Goal: Transaction & Acquisition: Purchase product/service

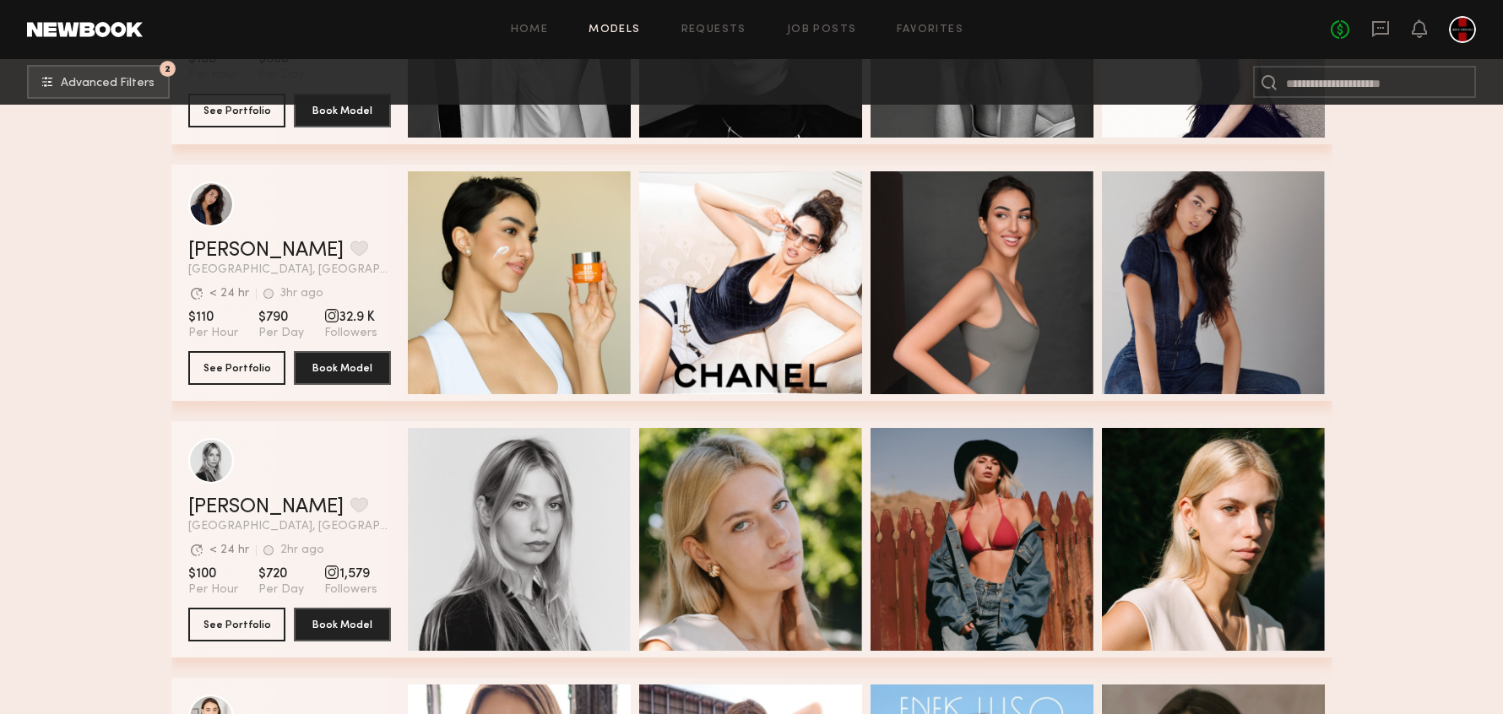
click at [753, 354] on div "[PERSON_NAME] Favorite [GEOGRAPHIC_DATA], [GEOGRAPHIC_DATA] Avg. request respon…" at bounding box center [751, 283] width 1161 height 236
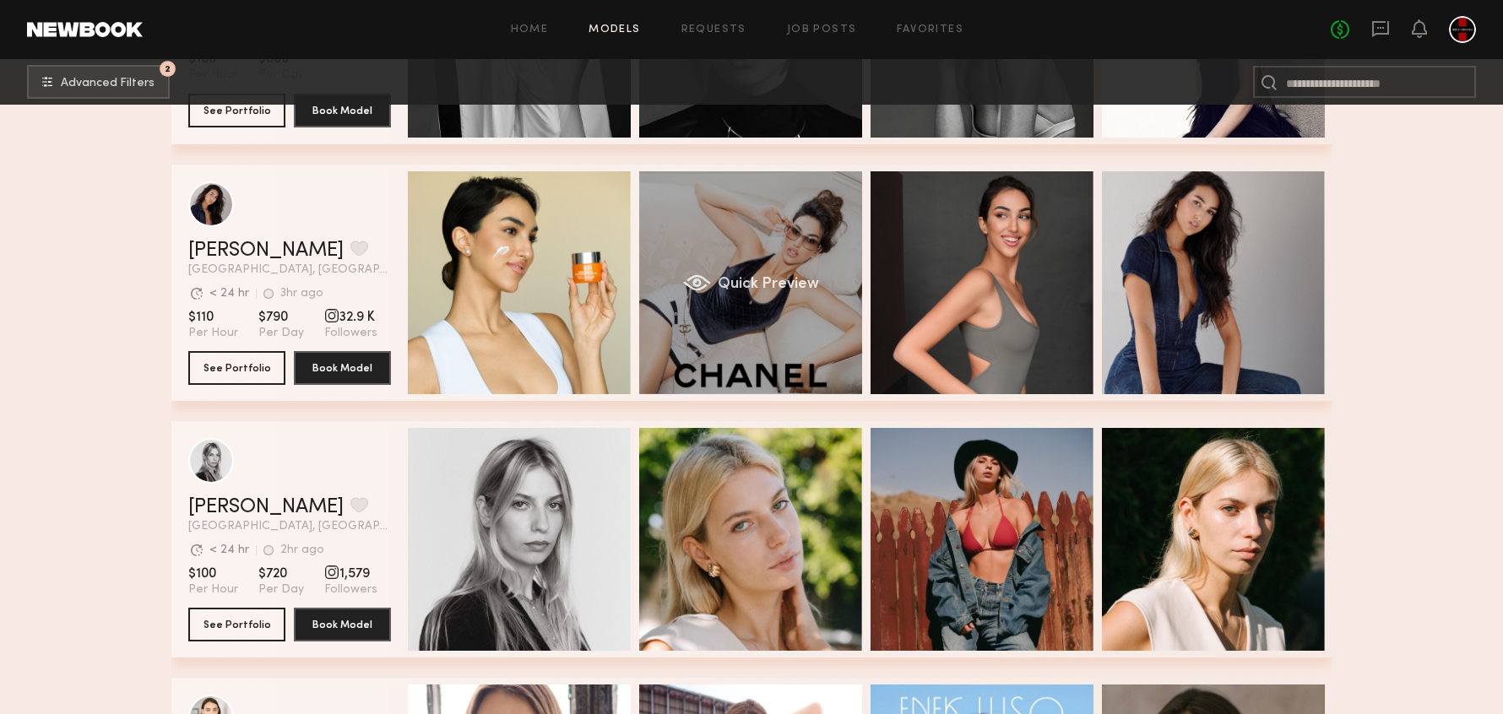
click at [757, 337] on div "Quick Preview" at bounding box center [750, 282] width 223 height 223
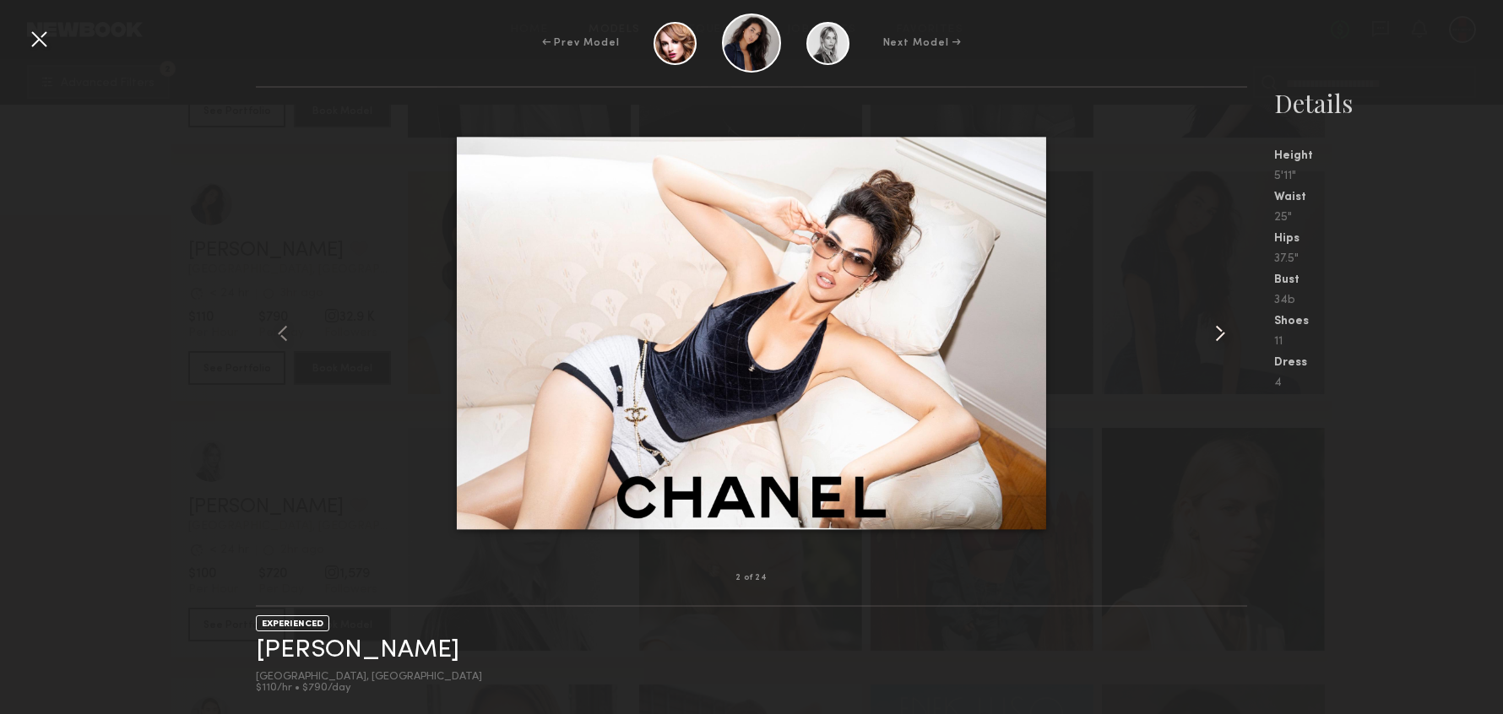
click at [1218, 336] on common-icon at bounding box center [1220, 333] width 27 height 27
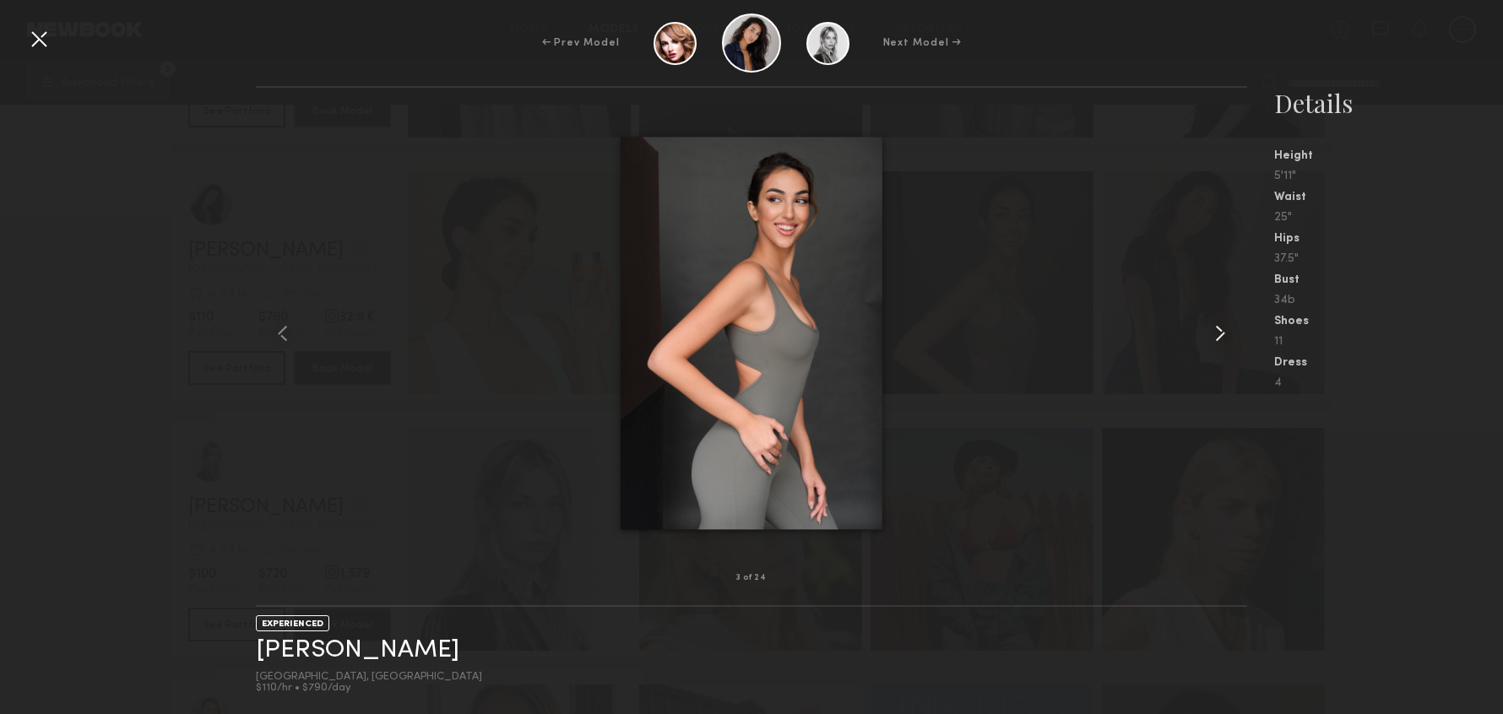
click at [1218, 336] on common-icon at bounding box center [1220, 333] width 27 height 27
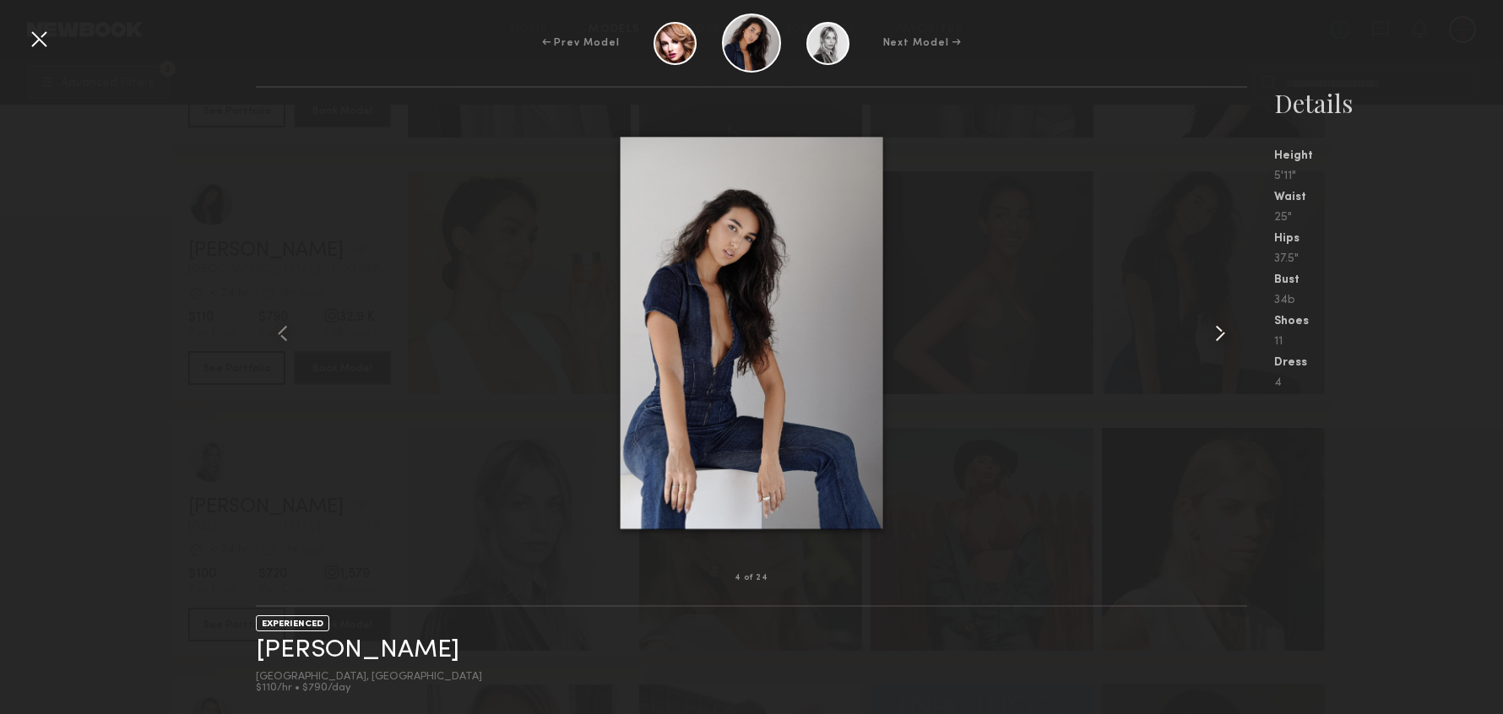
click at [1218, 336] on common-icon at bounding box center [1220, 333] width 27 height 27
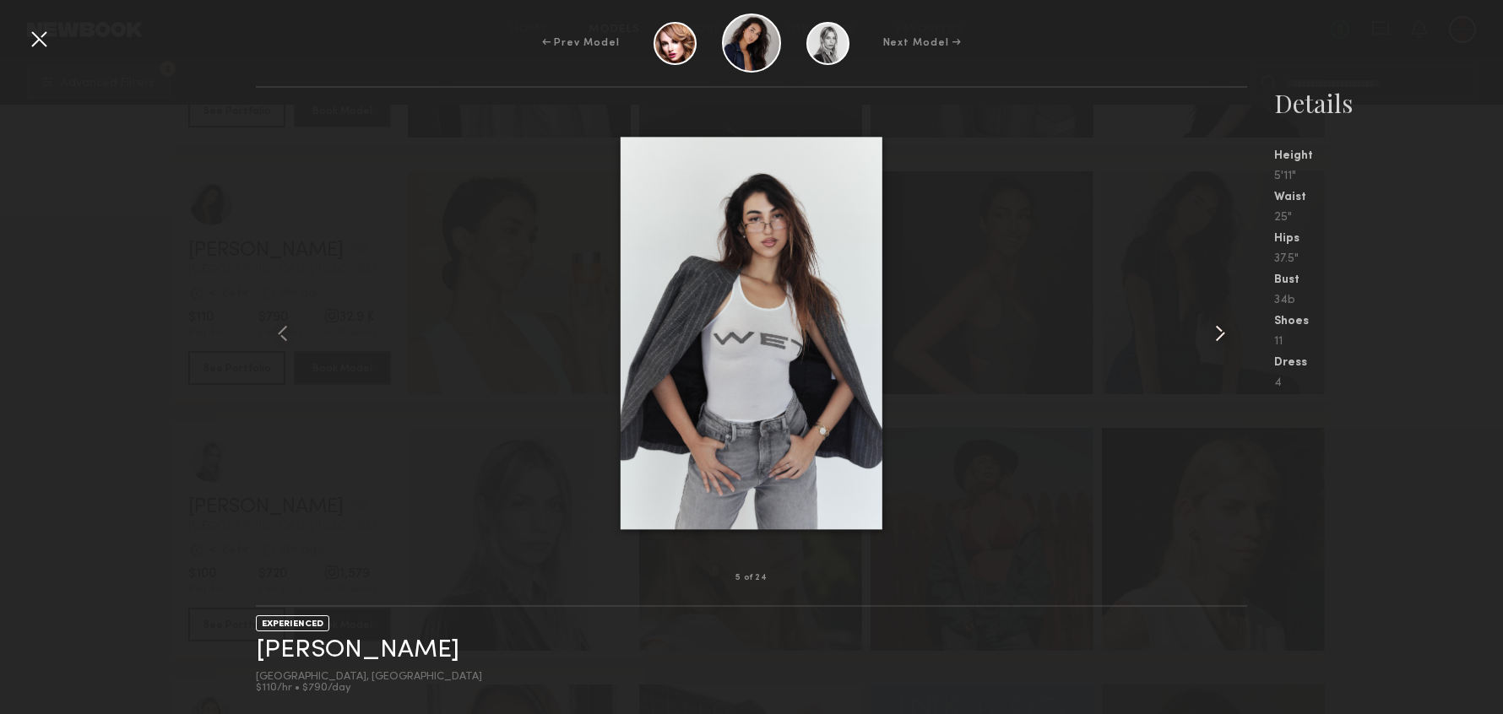
click at [1218, 336] on common-icon at bounding box center [1220, 333] width 27 height 27
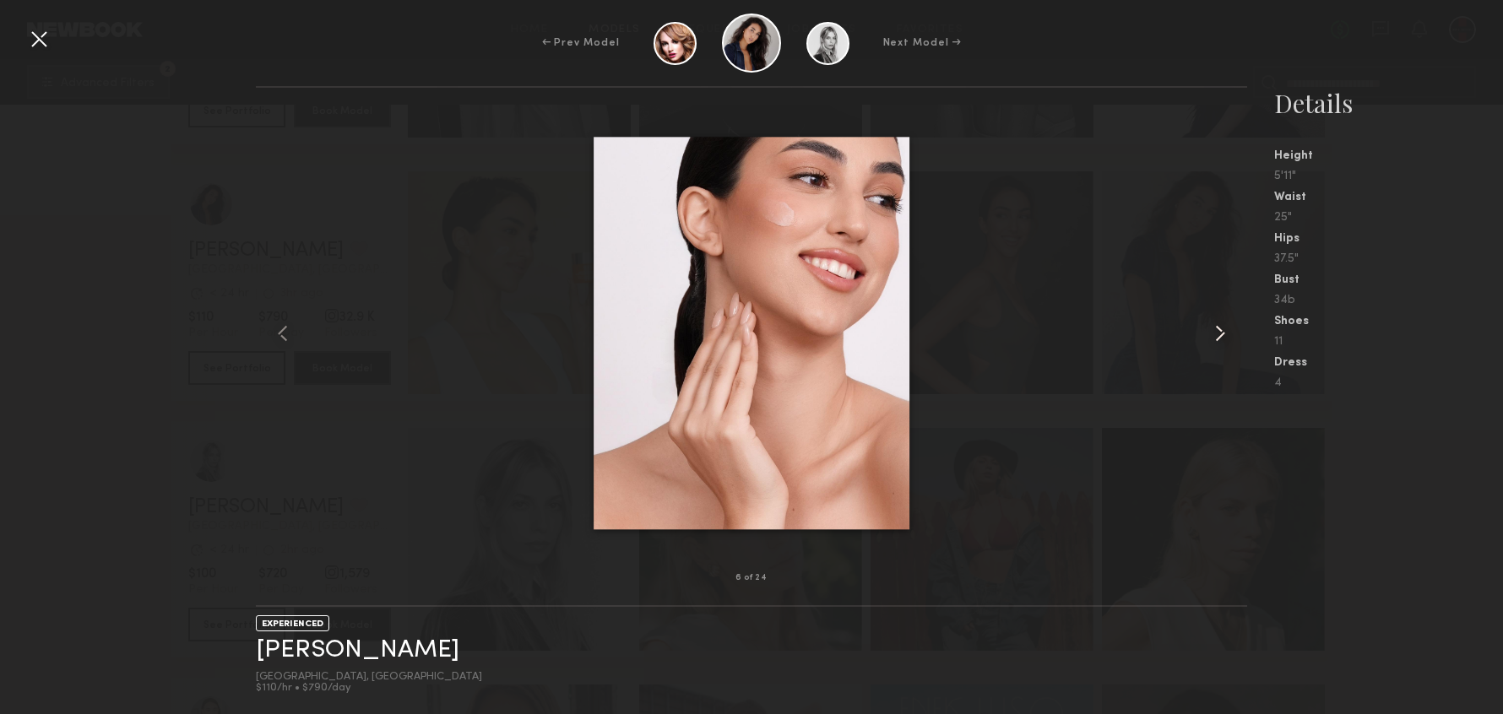
click at [1218, 336] on common-icon at bounding box center [1220, 333] width 27 height 27
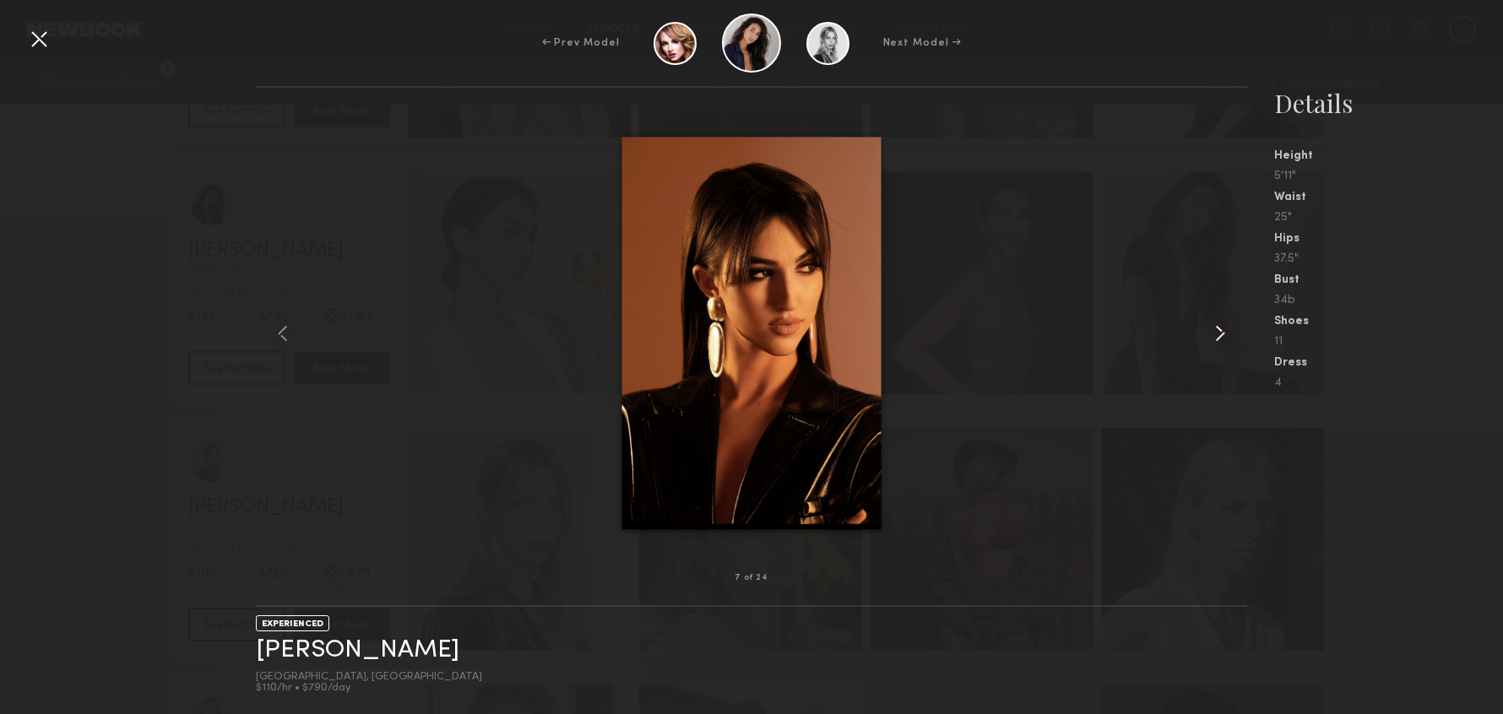
click at [1218, 336] on common-icon at bounding box center [1220, 333] width 27 height 27
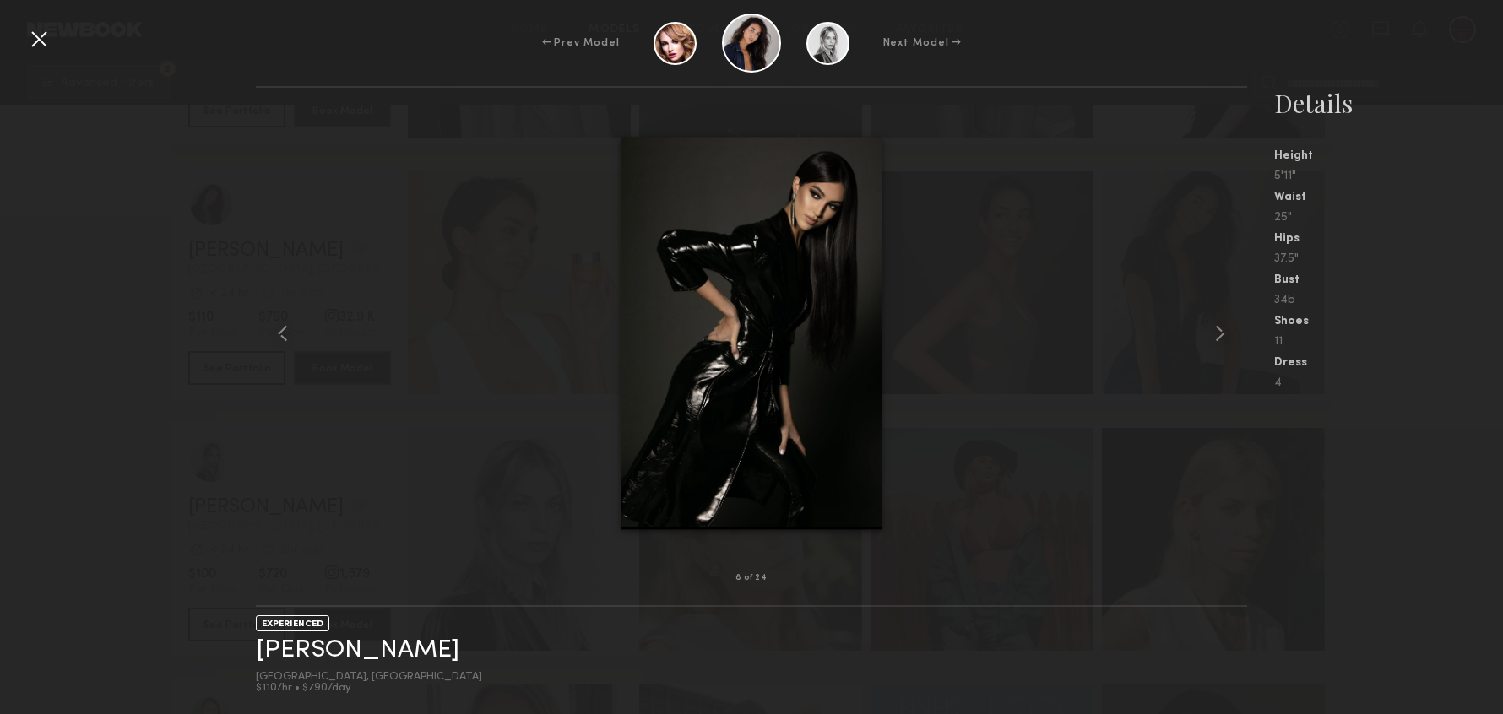
click at [26, 40] on div at bounding box center [38, 38] width 27 height 27
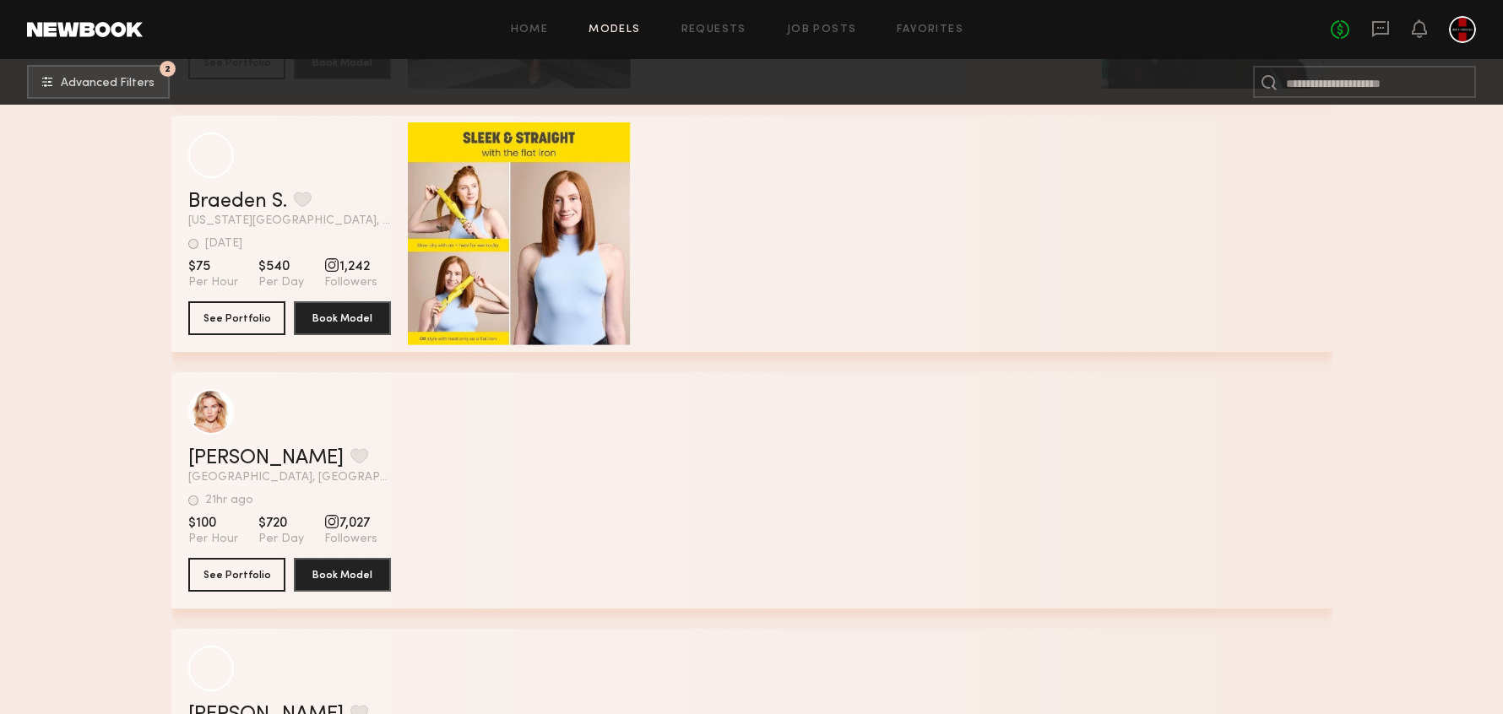
scroll to position [19986, 0]
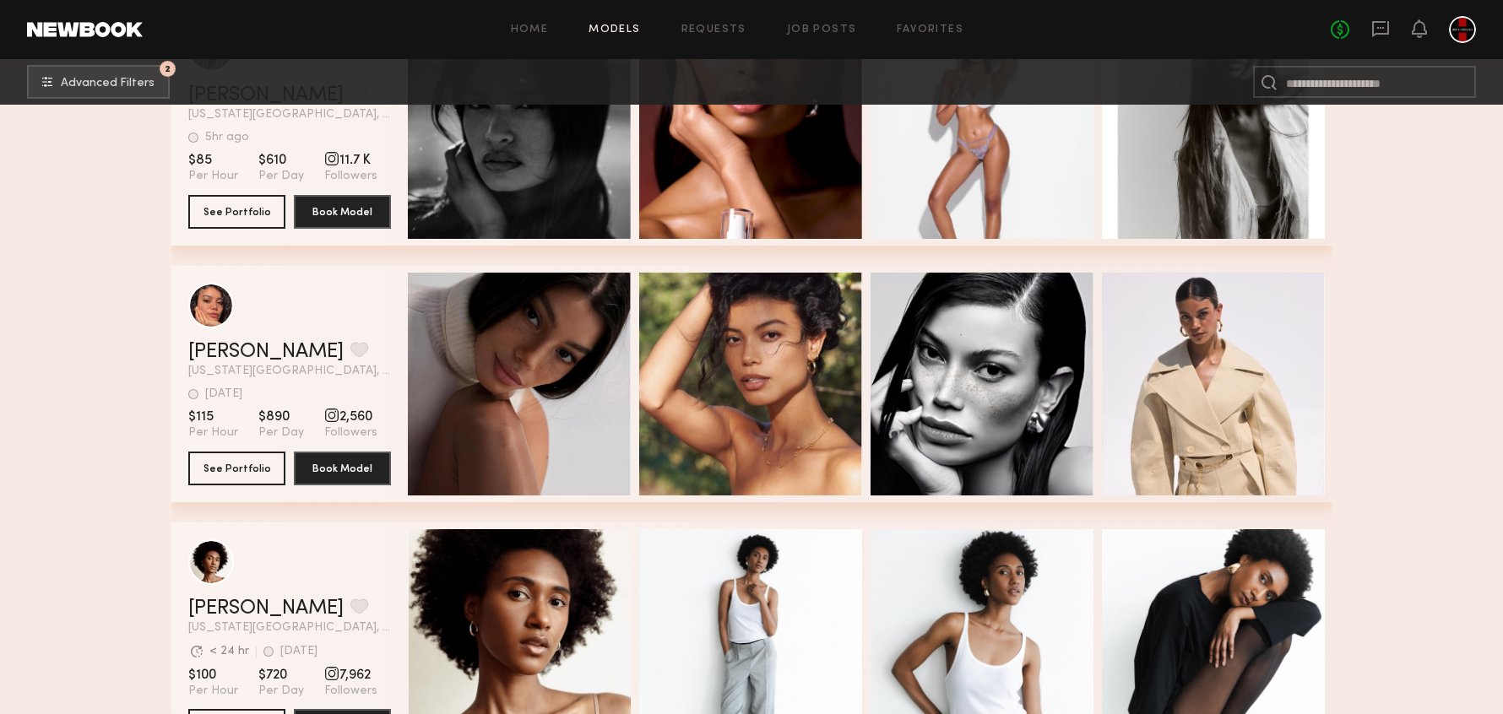
scroll to position [0, 5]
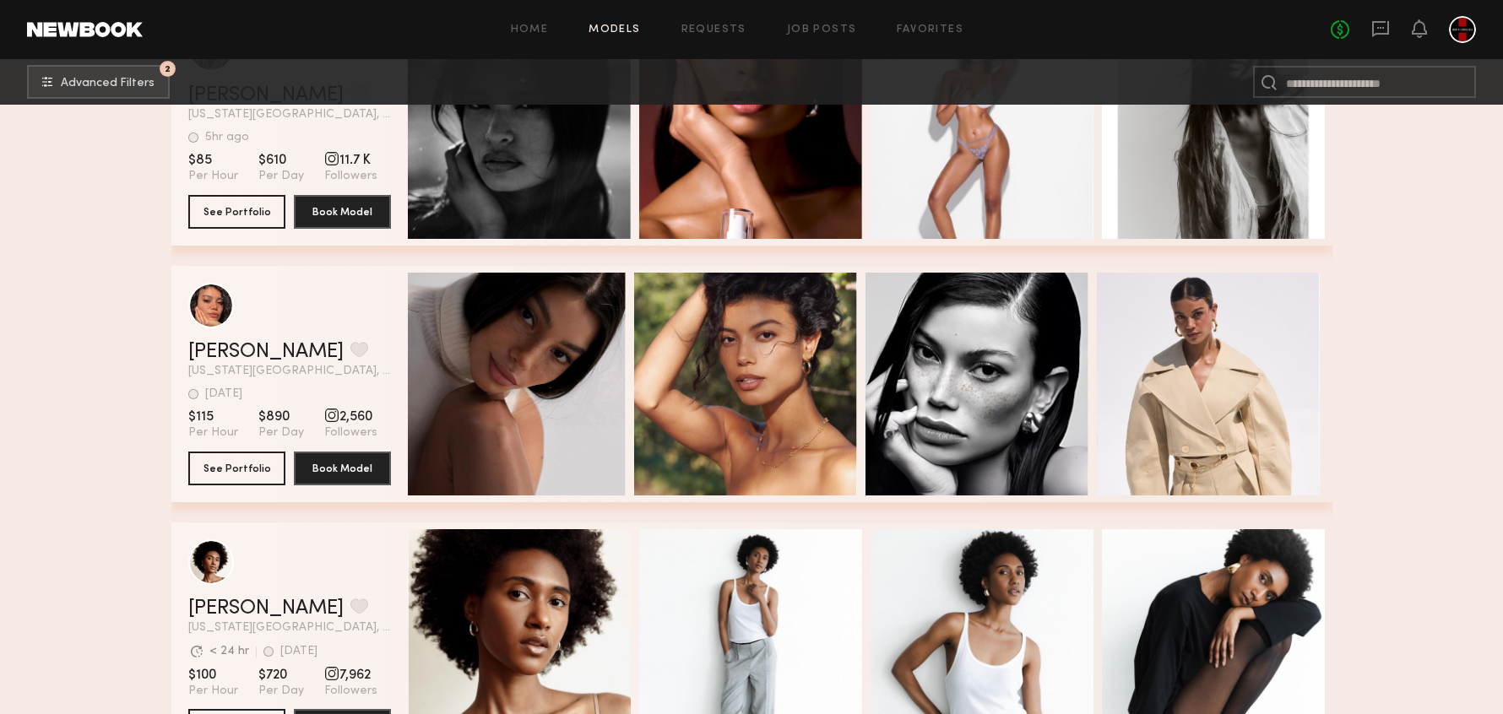
click at [340, 324] on div "grid" at bounding box center [289, 306] width 203 height 46
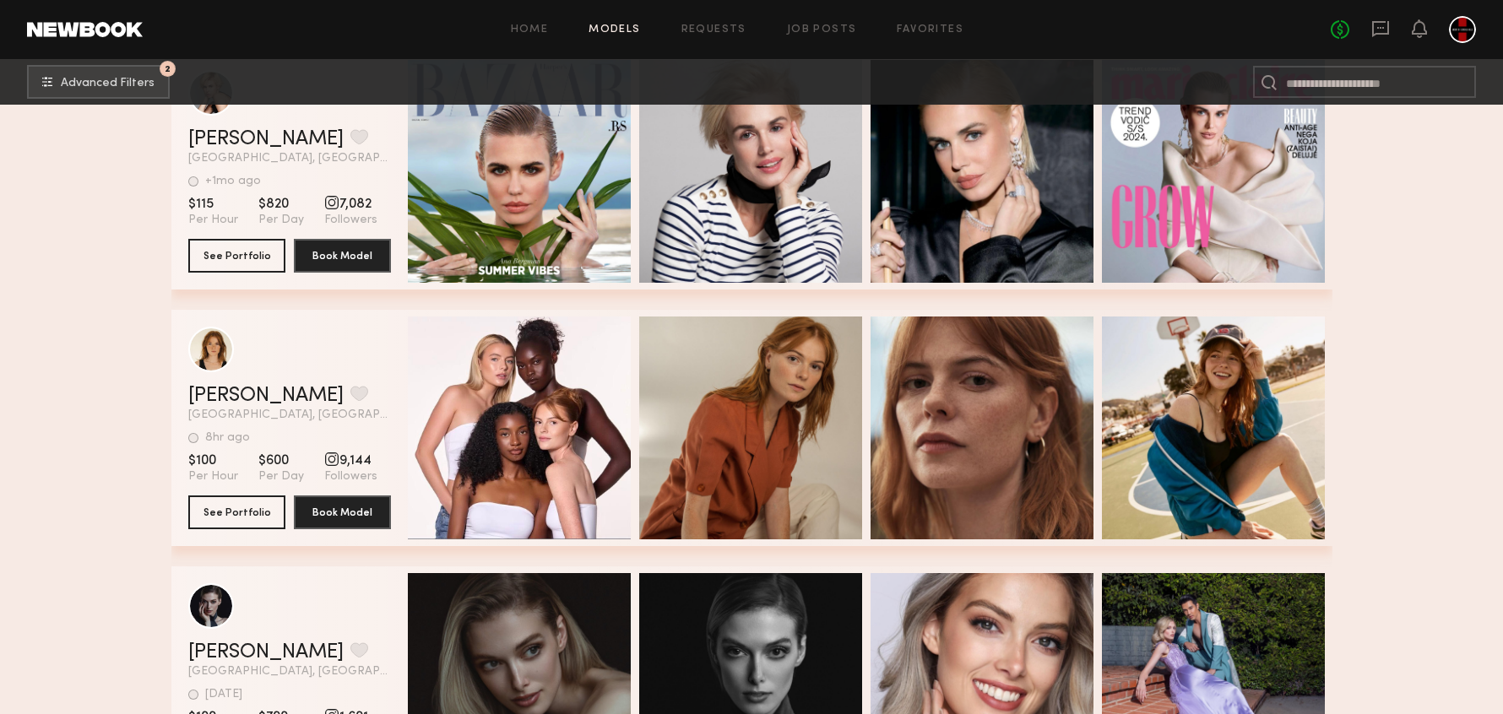
scroll to position [39022, 0]
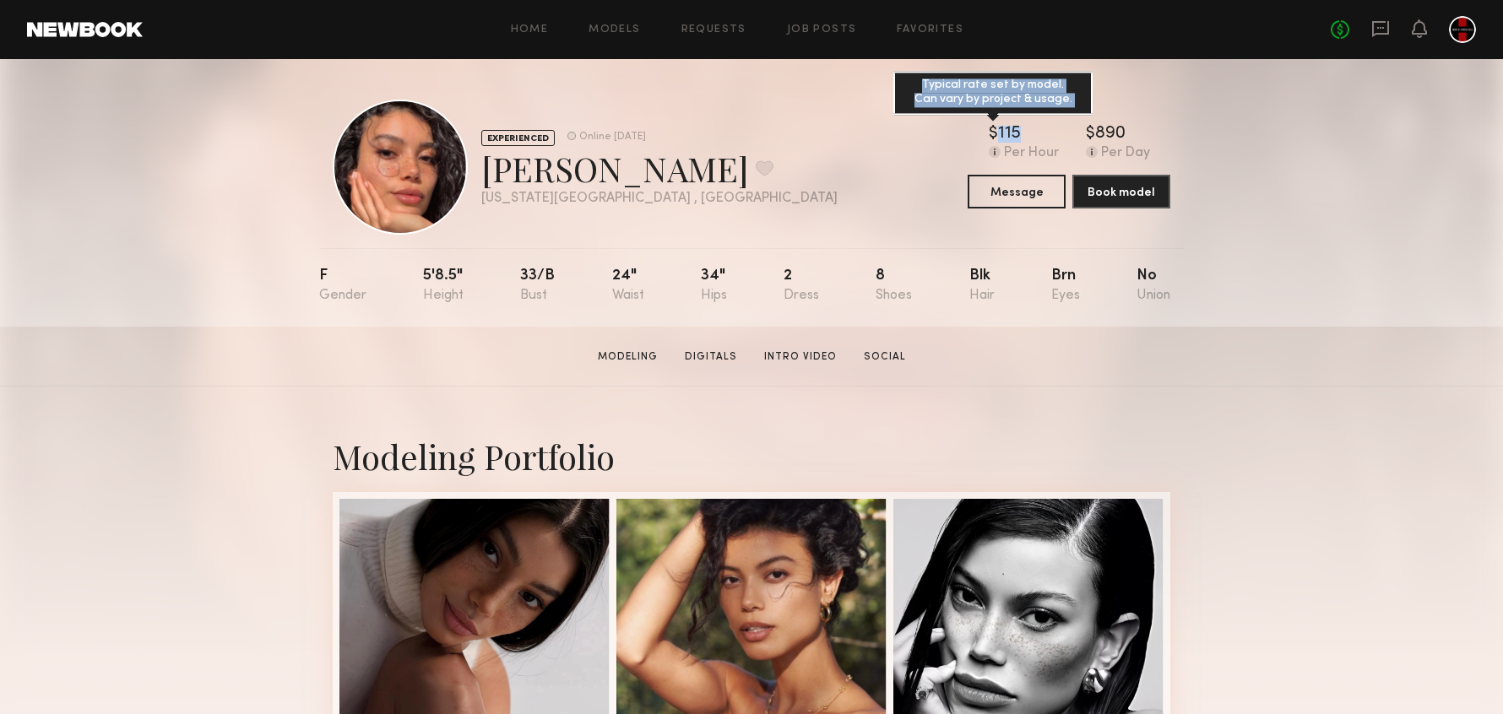
drag, startPoint x: 1017, startPoint y: 127, endPoint x: 988, endPoint y: 130, distance: 28.8
click at [989, 130] on div "$ Typical rate set by model. Can vary by project & usage. 115" at bounding box center [1024, 134] width 70 height 17
click at [697, 220] on div "EXPERIENCED Online 2wk ago Kelianne M. Favorite New York City , NY Online 2wk a…" at bounding box center [752, 167] width 838 height 135
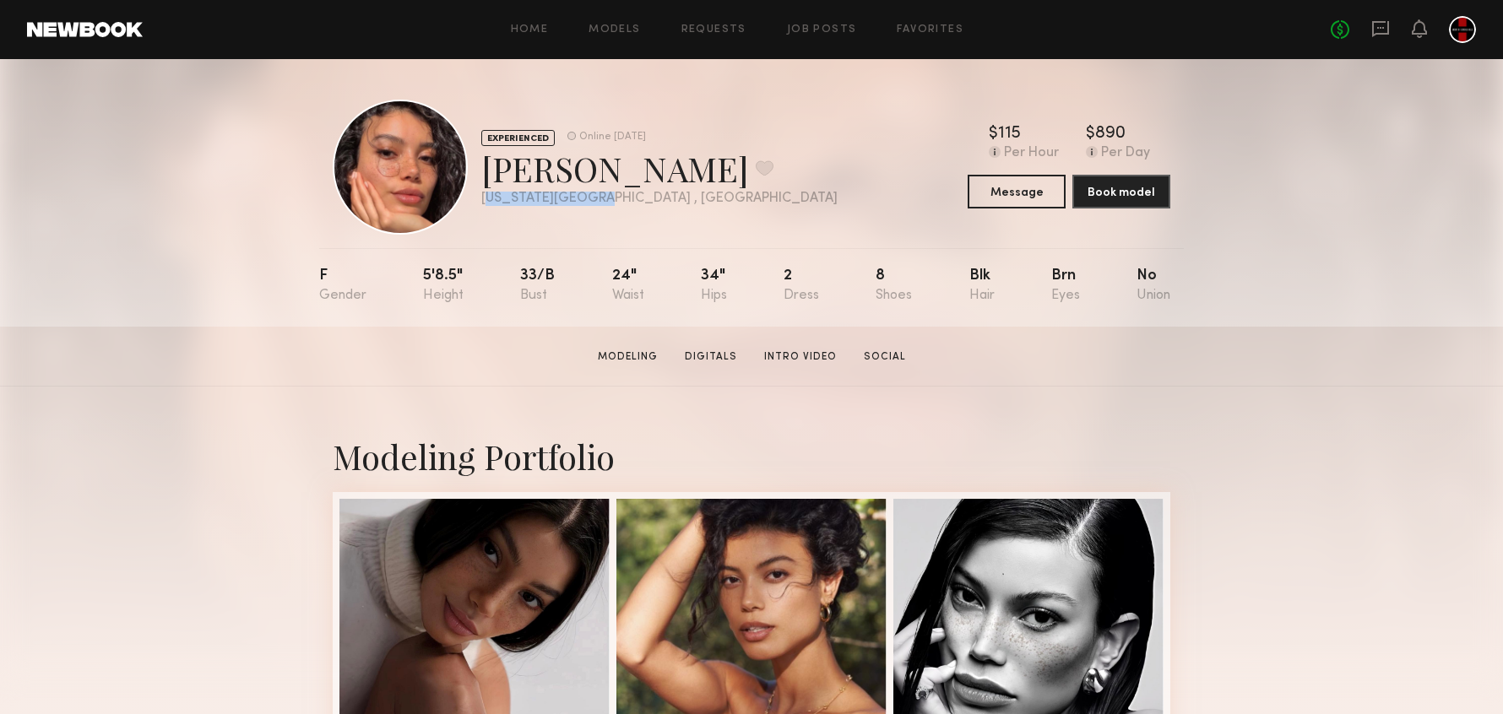
drag, startPoint x: 579, startPoint y: 198, endPoint x: 488, endPoint y: 199, distance: 91.2
click at [488, 199] on div "New York City , NY" at bounding box center [659, 199] width 356 height 14
click at [718, 318] on div "F 5'8.5" 33/b 24" 34" 2 8 Blk Brn No" at bounding box center [744, 287] width 851 height 79
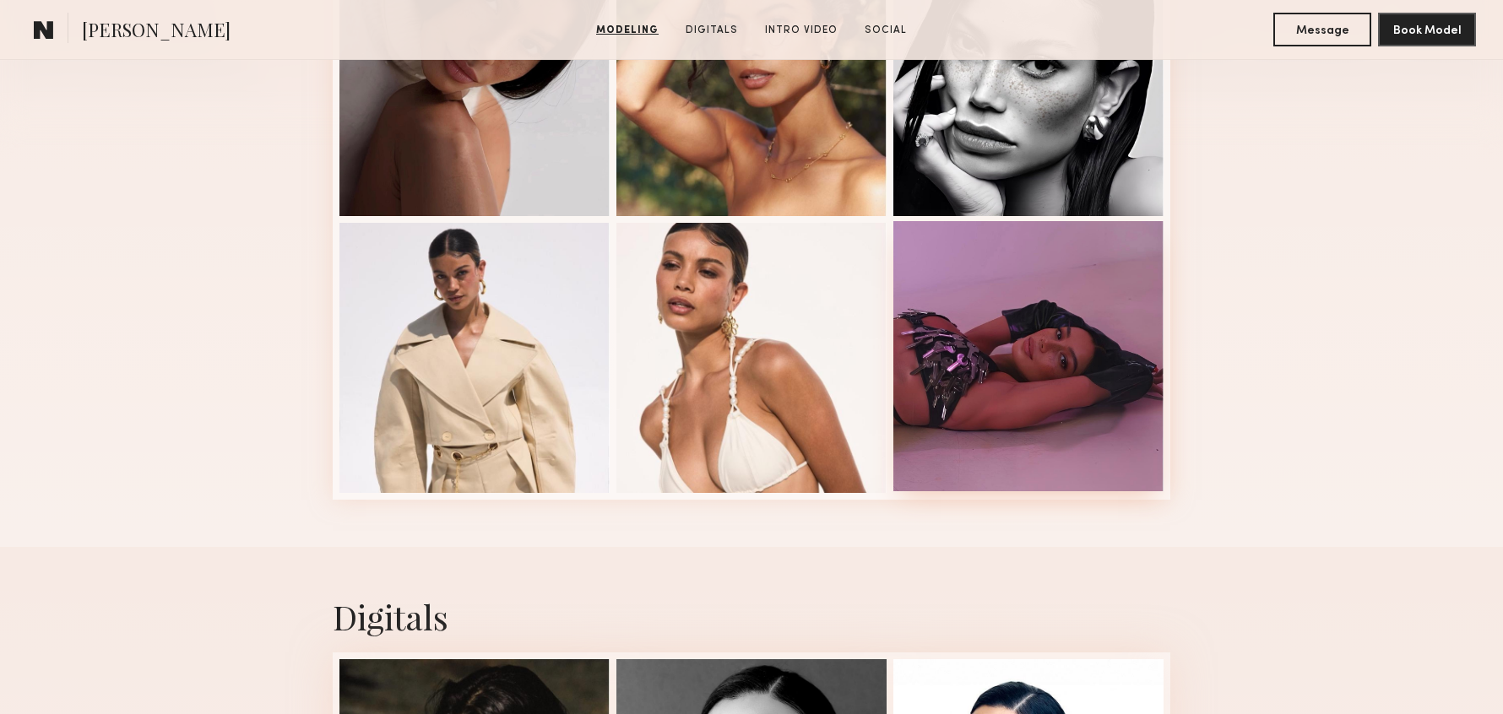
scroll to position [635, 0]
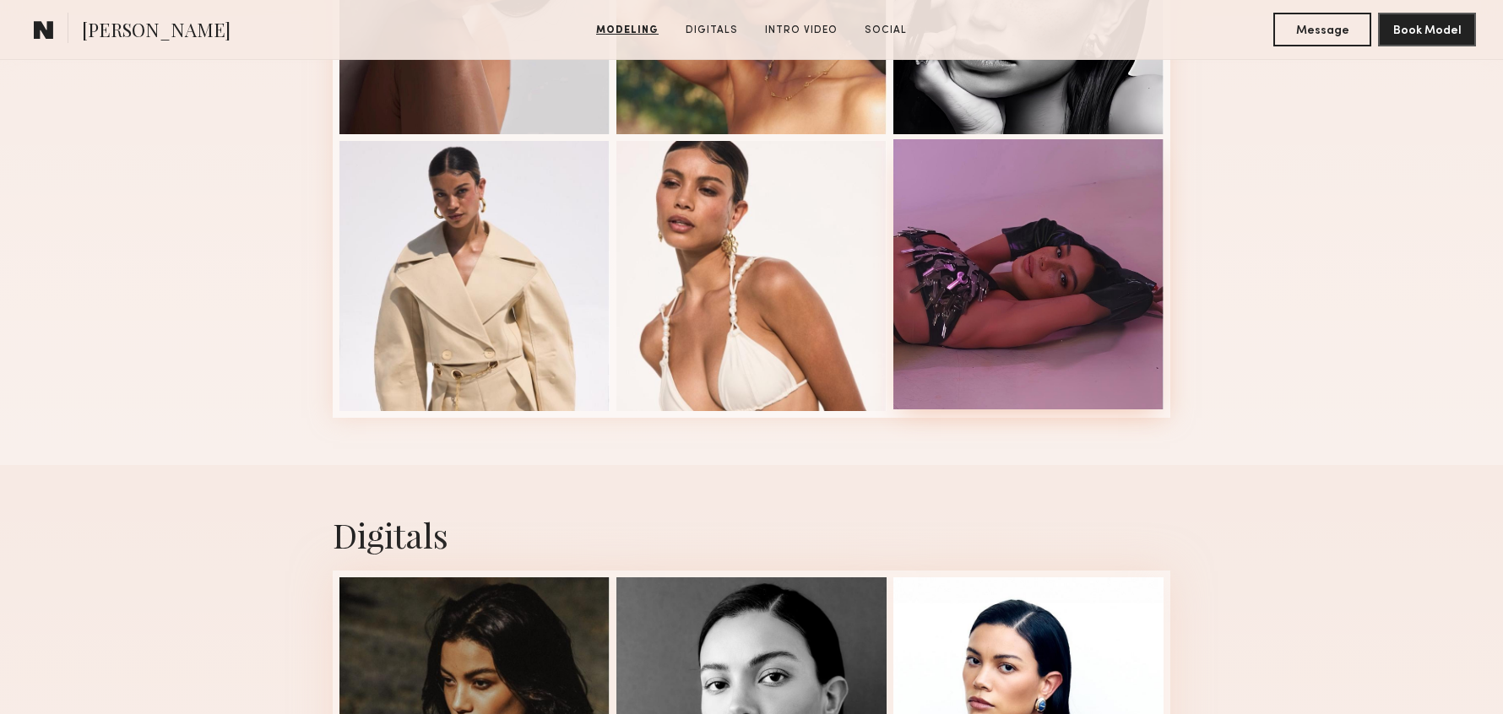
click at [1075, 334] on div at bounding box center [1028, 274] width 270 height 270
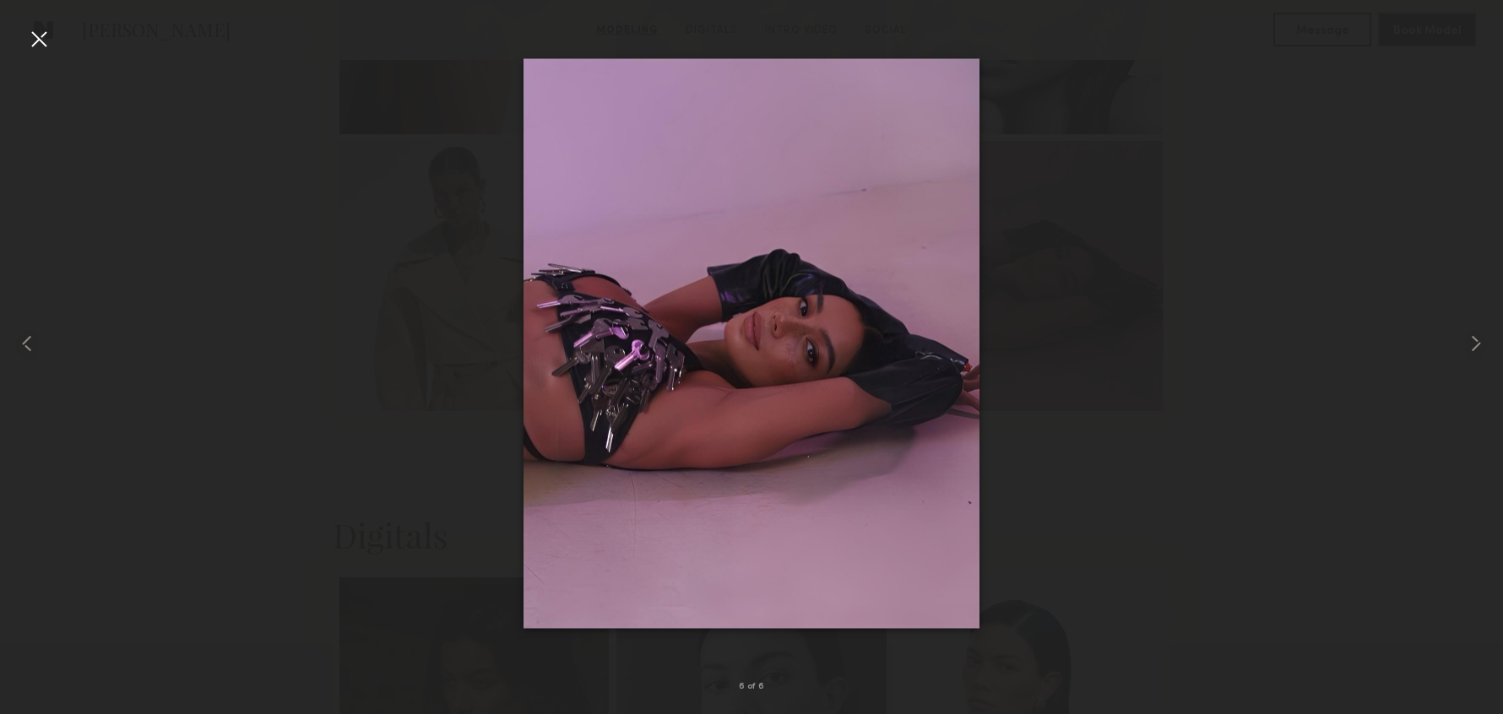
click at [62, 55] on div at bounding box center [751, 343] width 1503 height 633
click at [49, 43] on div at bounding box center [38, 38] width 27 height 27
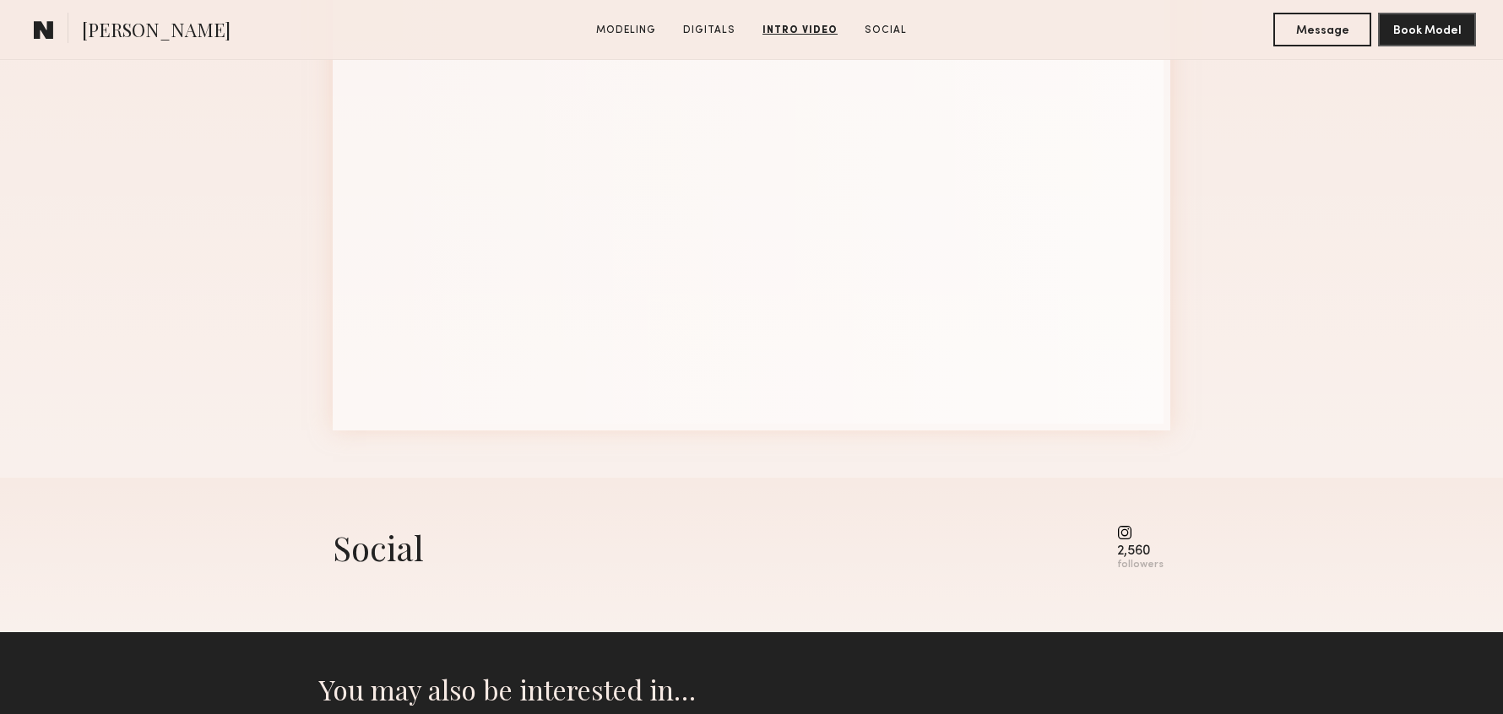
scroll to position [2075, 0]
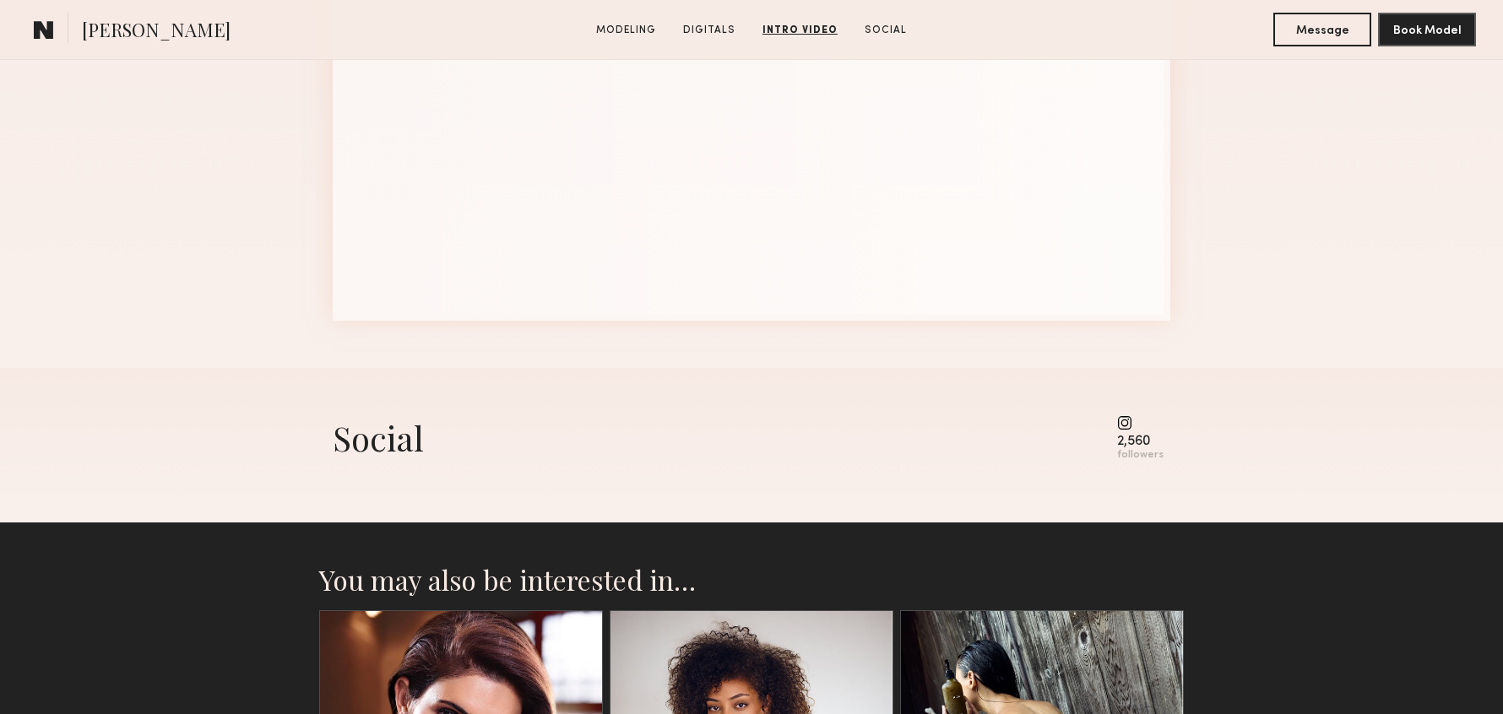
click at [1130, 415] on common-icon at bounding box center [1140, 422] width 46 height 15
click at [1128, 425] on common-icon at bounding box center [1140, 422] width 46 height 15
click at [1132, 450] on div "followers" at bounding box center [1140, 455] width 46 height 13
drag, startPoint x: 1134, startPoint y: 449, endPoint x: 1131, endPoint y: 418, distance: 31.4
click at [1134, 449] on div "followers" at bounding box center [1140, 455] width 46 height 13
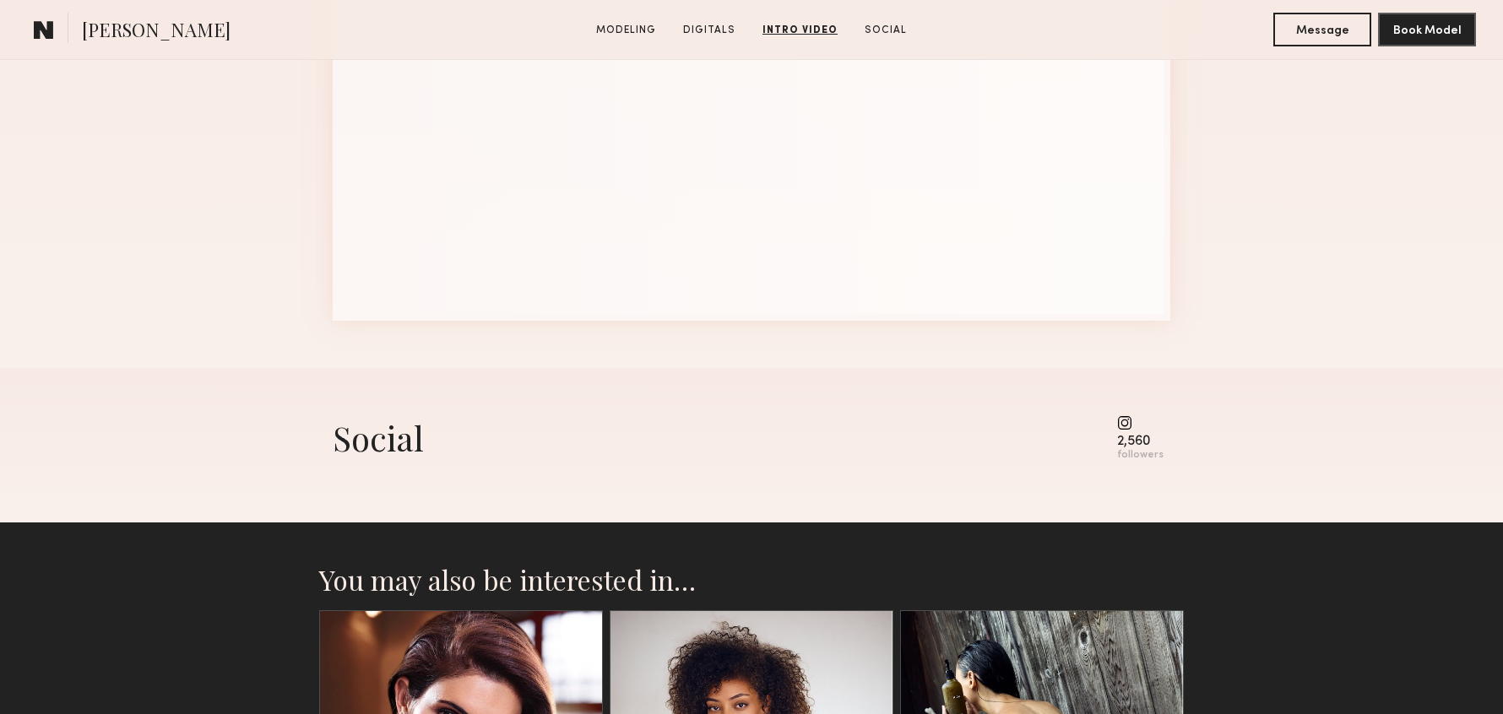
click at [1131, 418] on common-icon at bounding box center [1140, 422] width 46 height 15
click at [903, 397] on div "Social 2,560 followers" at bounding box center [752, 445] width 838 height 155
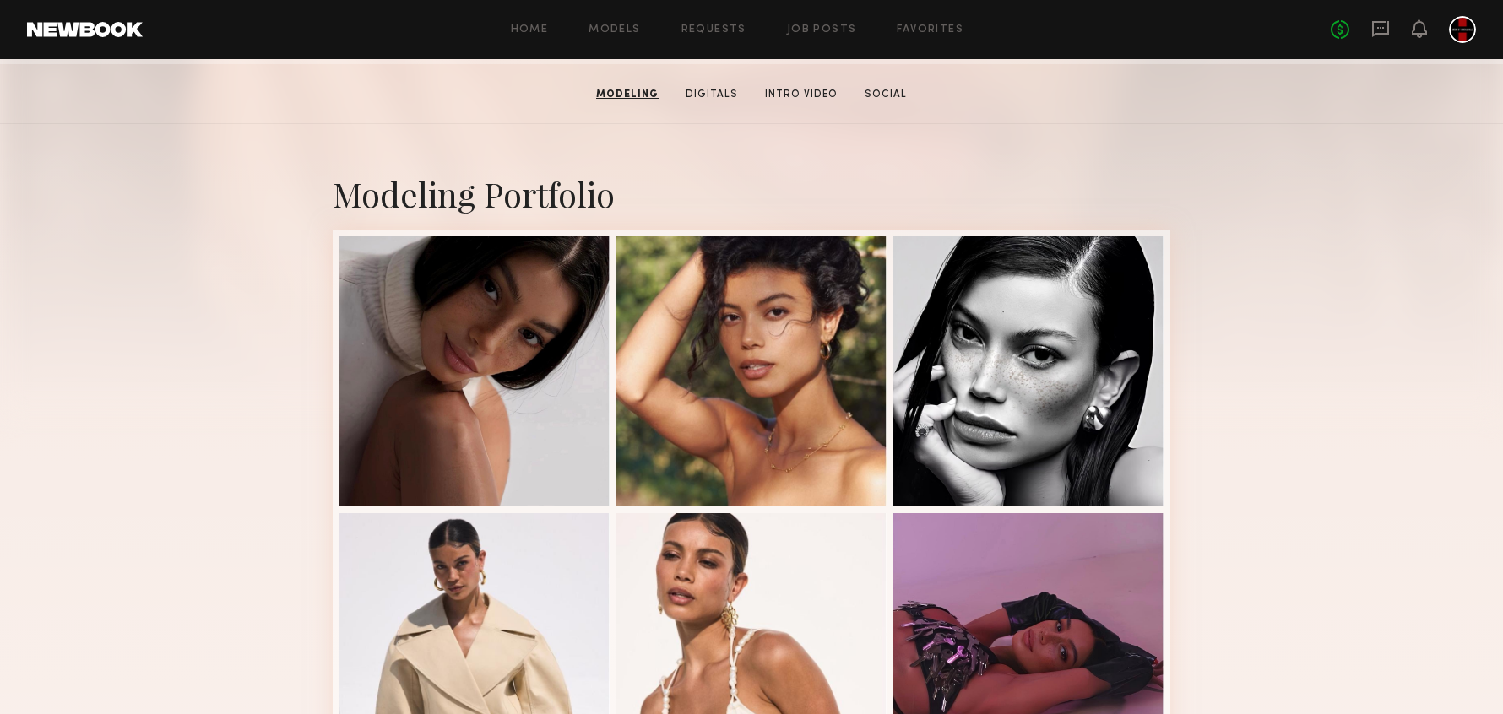
scroll to position [33, 0]
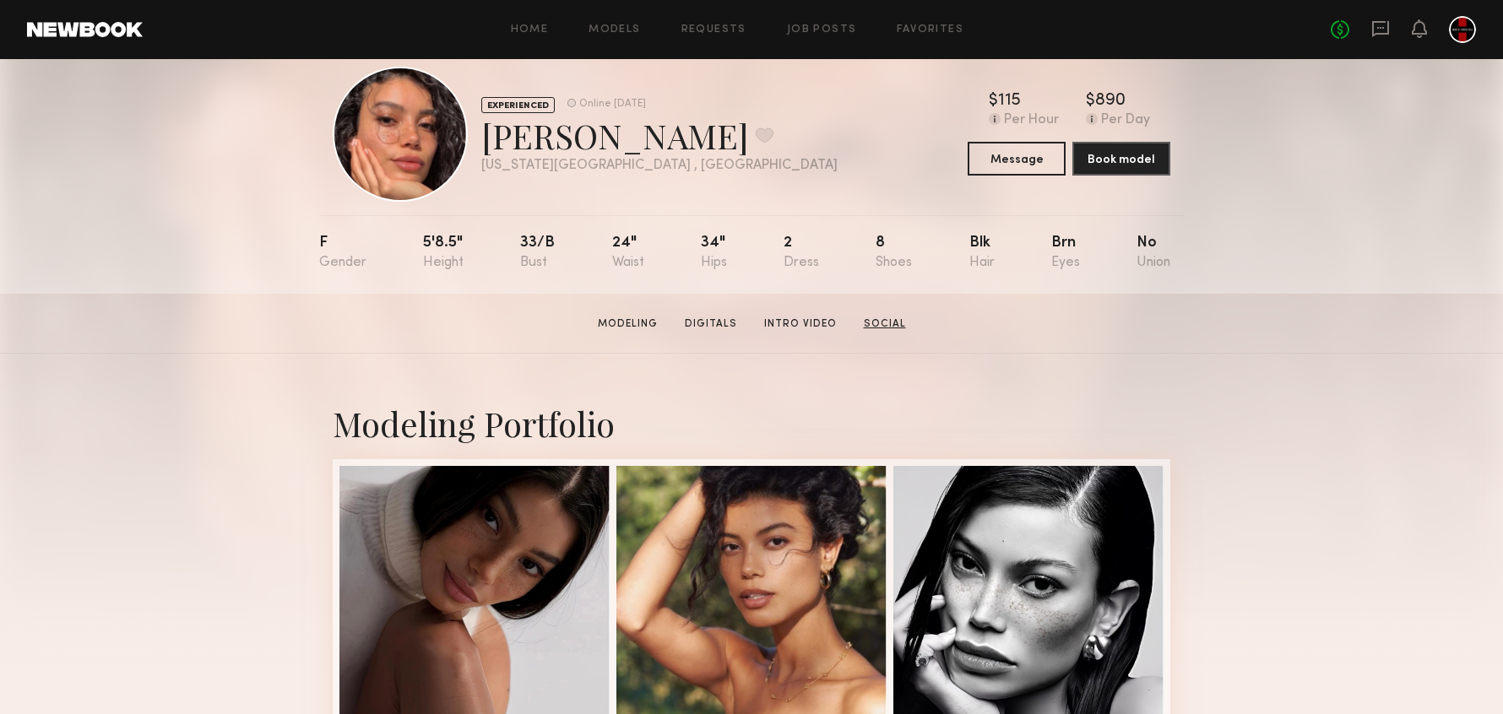
click at [888, 317] on link "Social" at bounding box center [885, 324] width 56 height 15
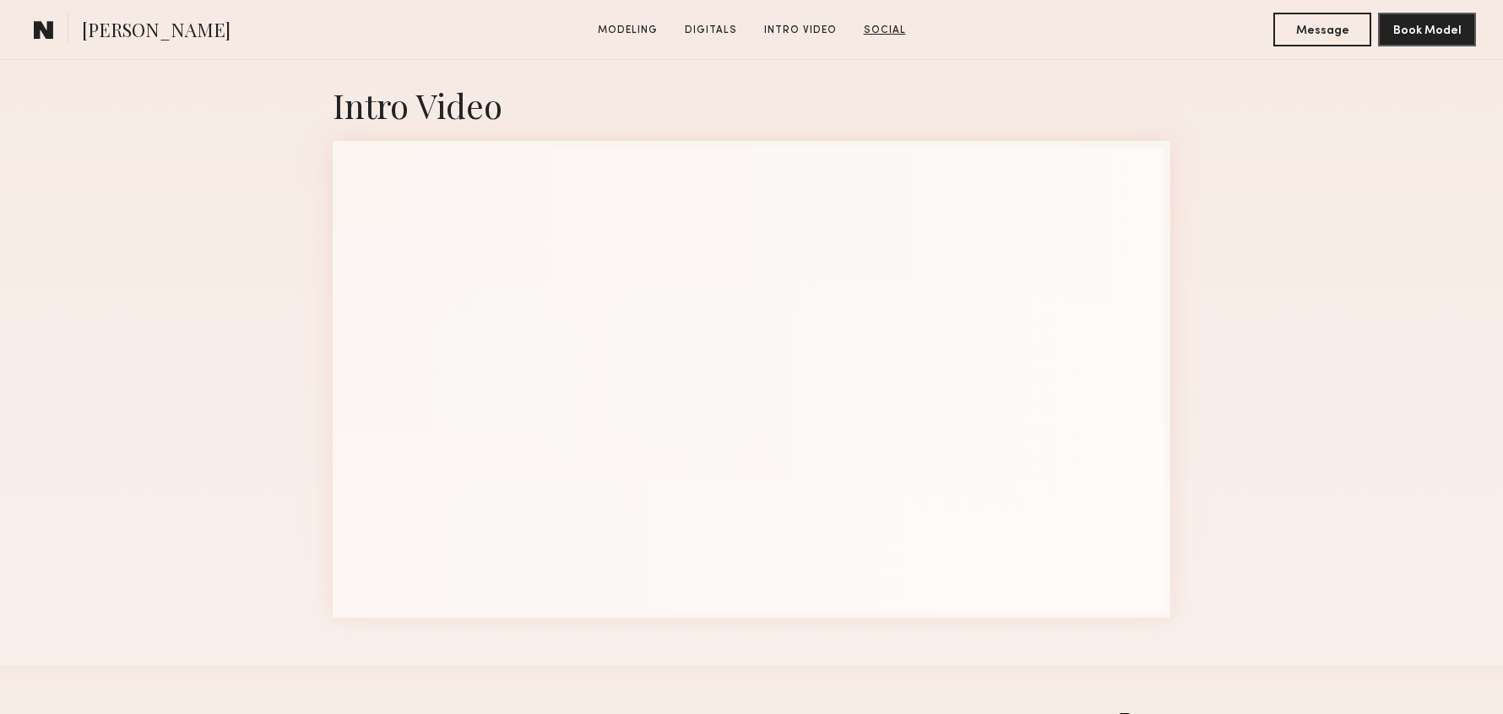
scroll to position [2341, 0]
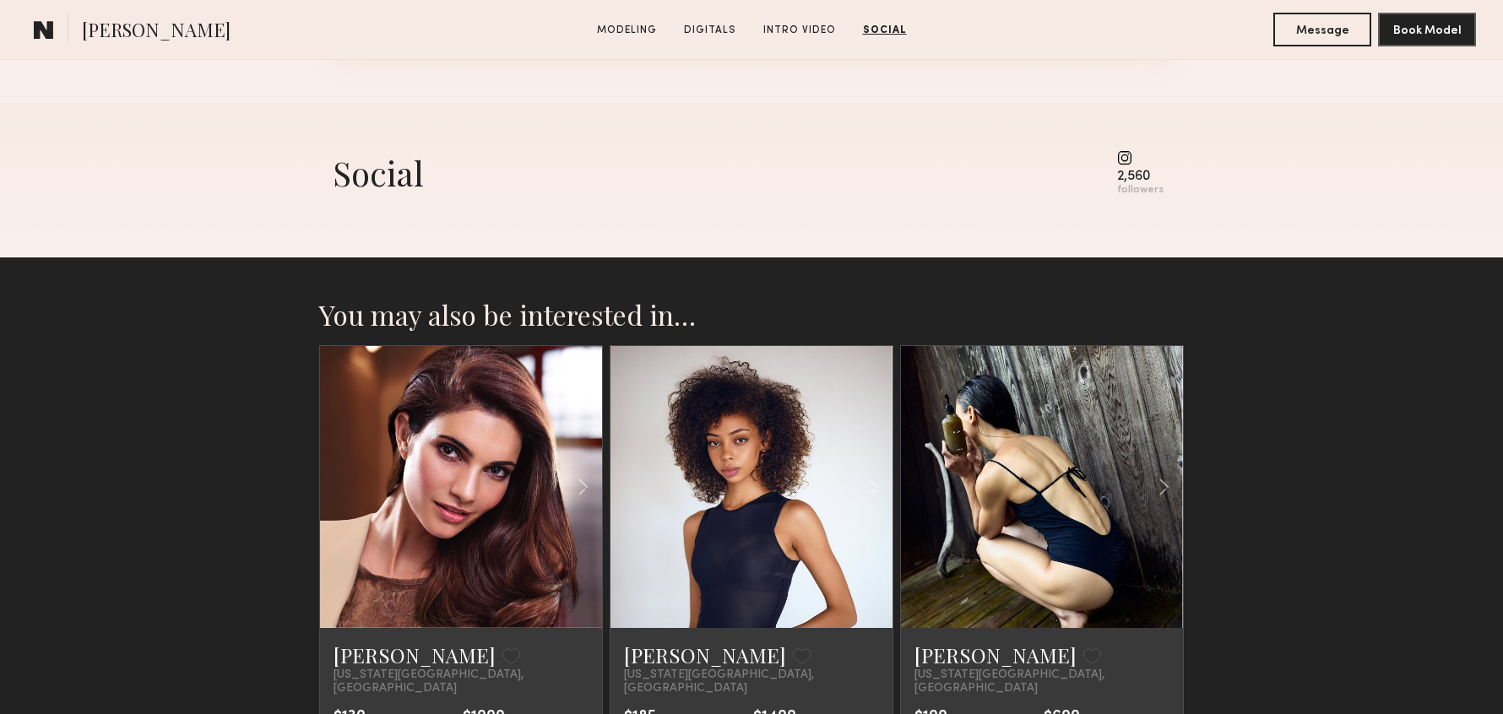
drag, startPoint x: 1118, startPoint y: 149, endPoint x: 1131, endPoint y: 150, distance: 12.8
click at [1131, 150] on div "Social 2,560 followers" at bounding box center [752, 173] width 838 height 46
click at [1132, 154] on common-icon at bounding box center [1140, 157] width 46 height 15
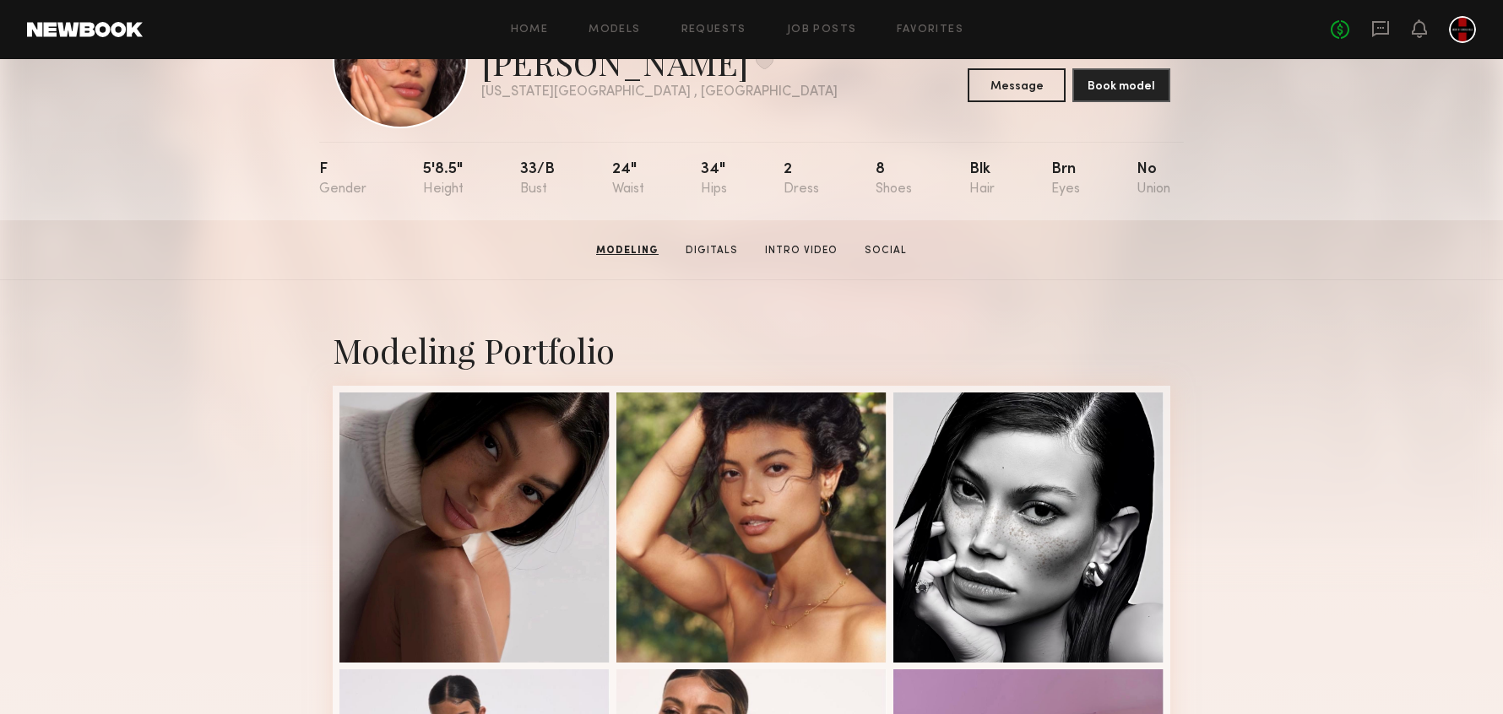
scroll to position [0, 0]
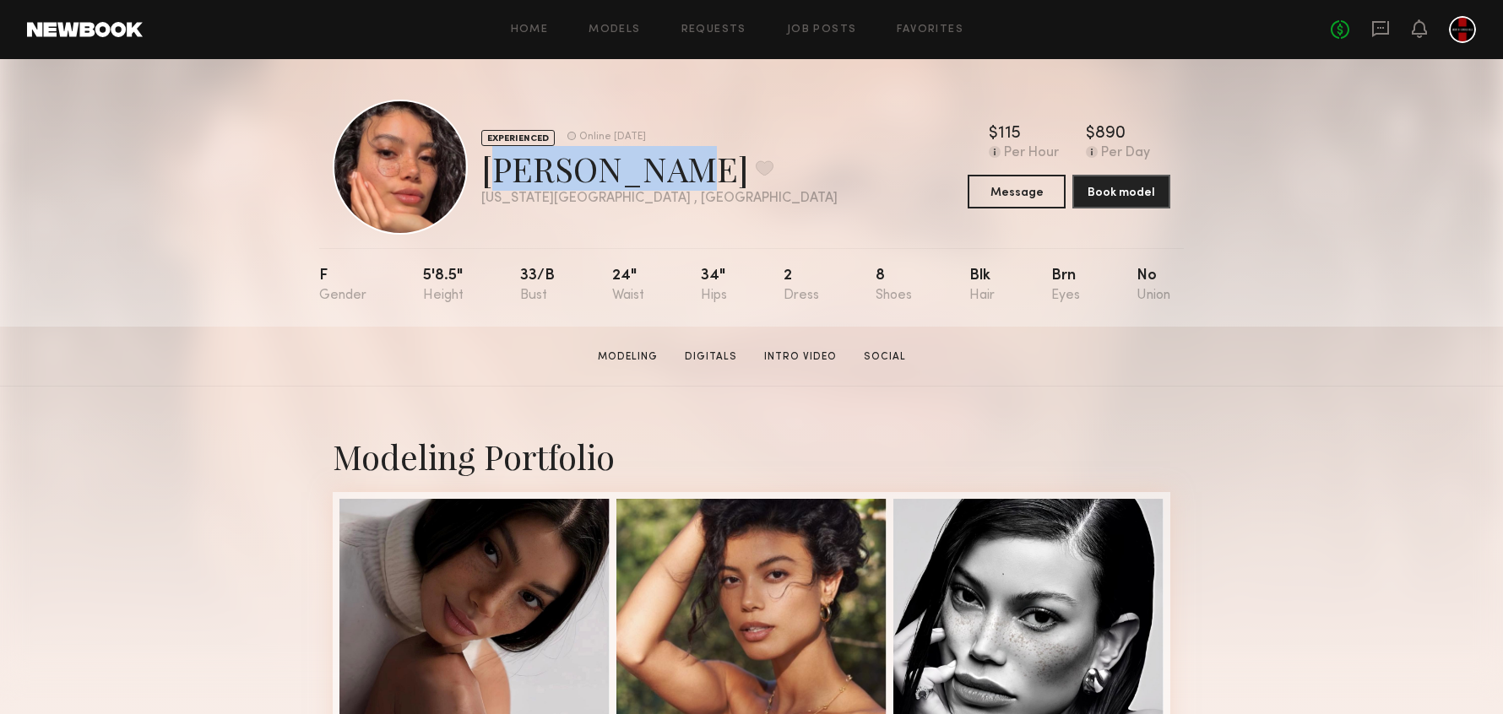
drag, startPoint x: 522, startPoint y: 165, endPoint x: 647, endPoint y: 163, distance: 125.0
click at [647, 163] on div "Kelianne M. Favorite" at bounding box center [659, 168] width 356 height 45
copy div "Kelianne M"
click at [716, 351] on link "Digitals" at bounding box center [711, 357] width 66 height 15
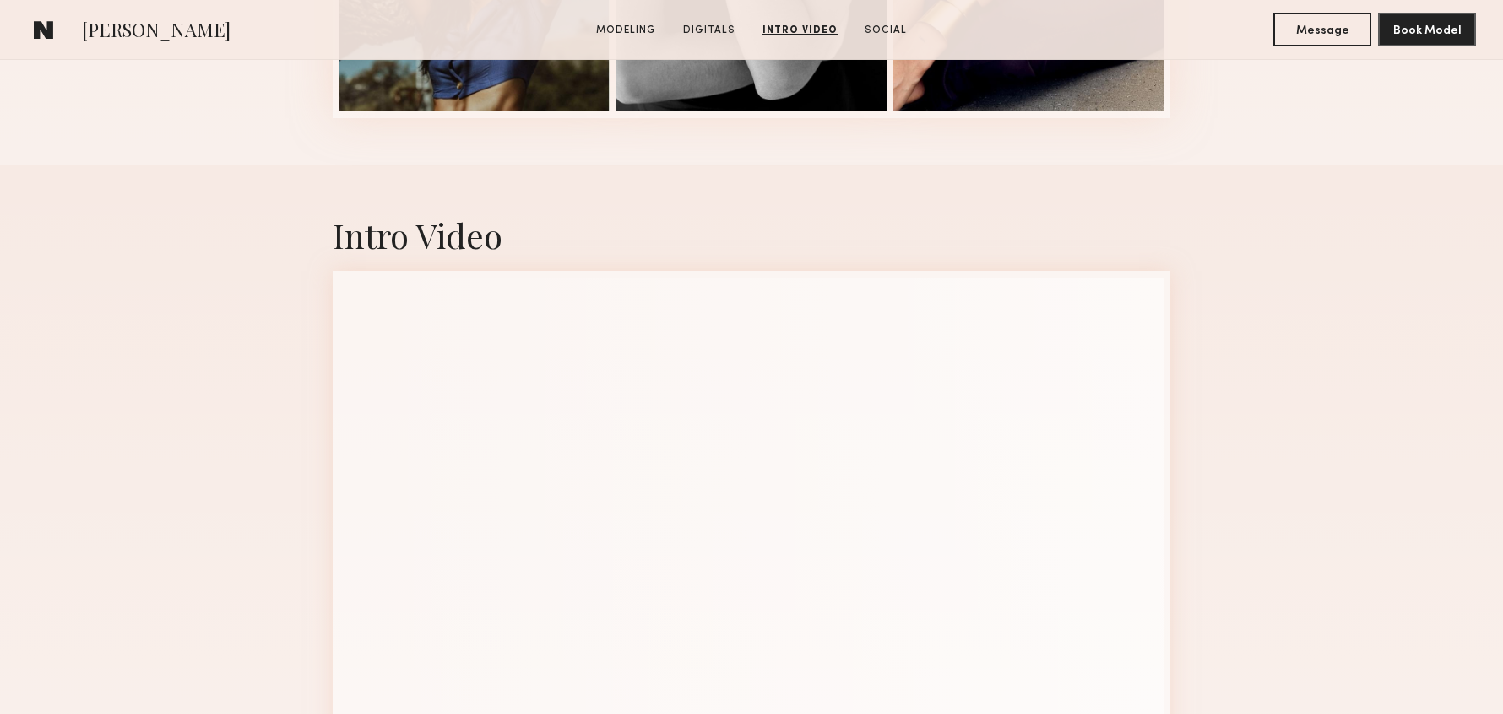
scroll to position [1778, 0]
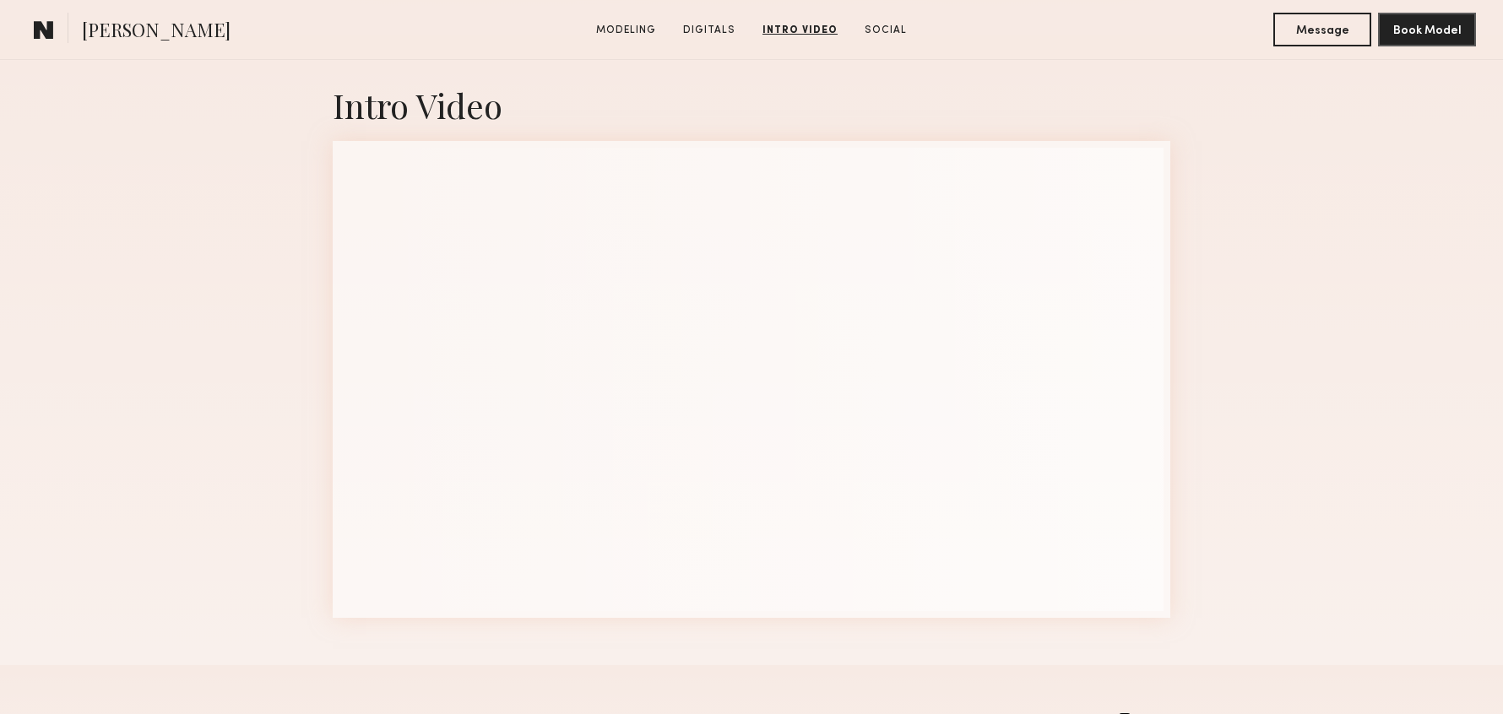
click at [1360, 343] on div "Intro Video" at bounding box center [751, 350] width 1503 height 630
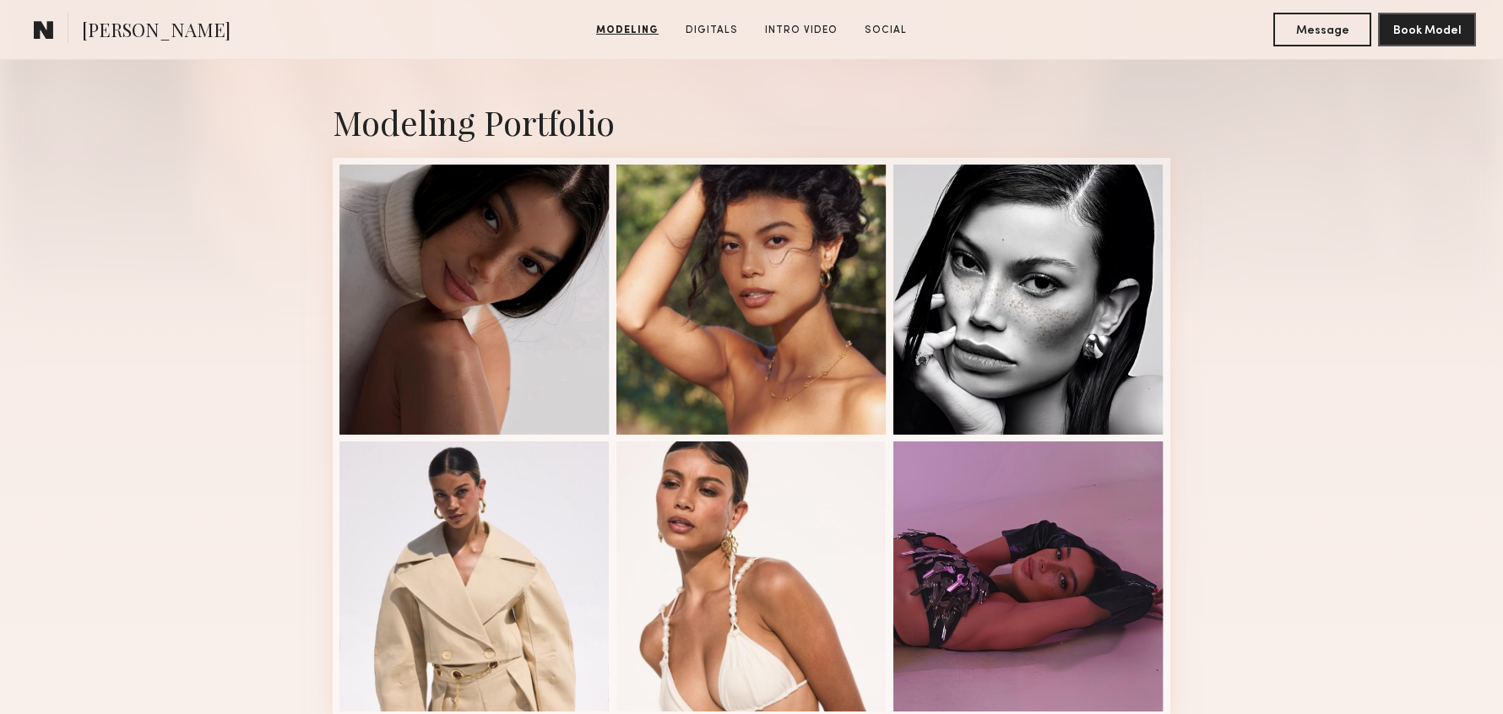
scroll to position [515, 0]
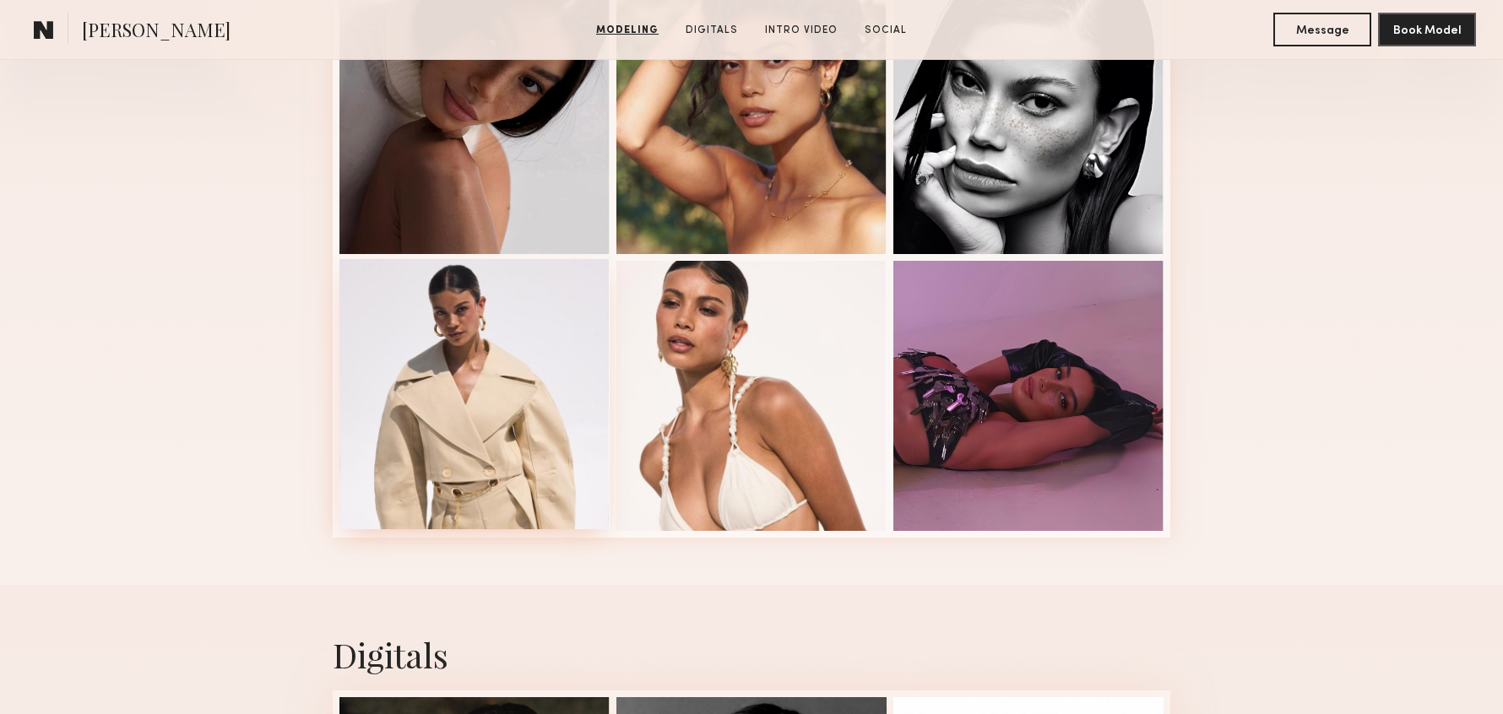
click at [526, 382] on div at bounding box center [474, 394] width 270 height 270
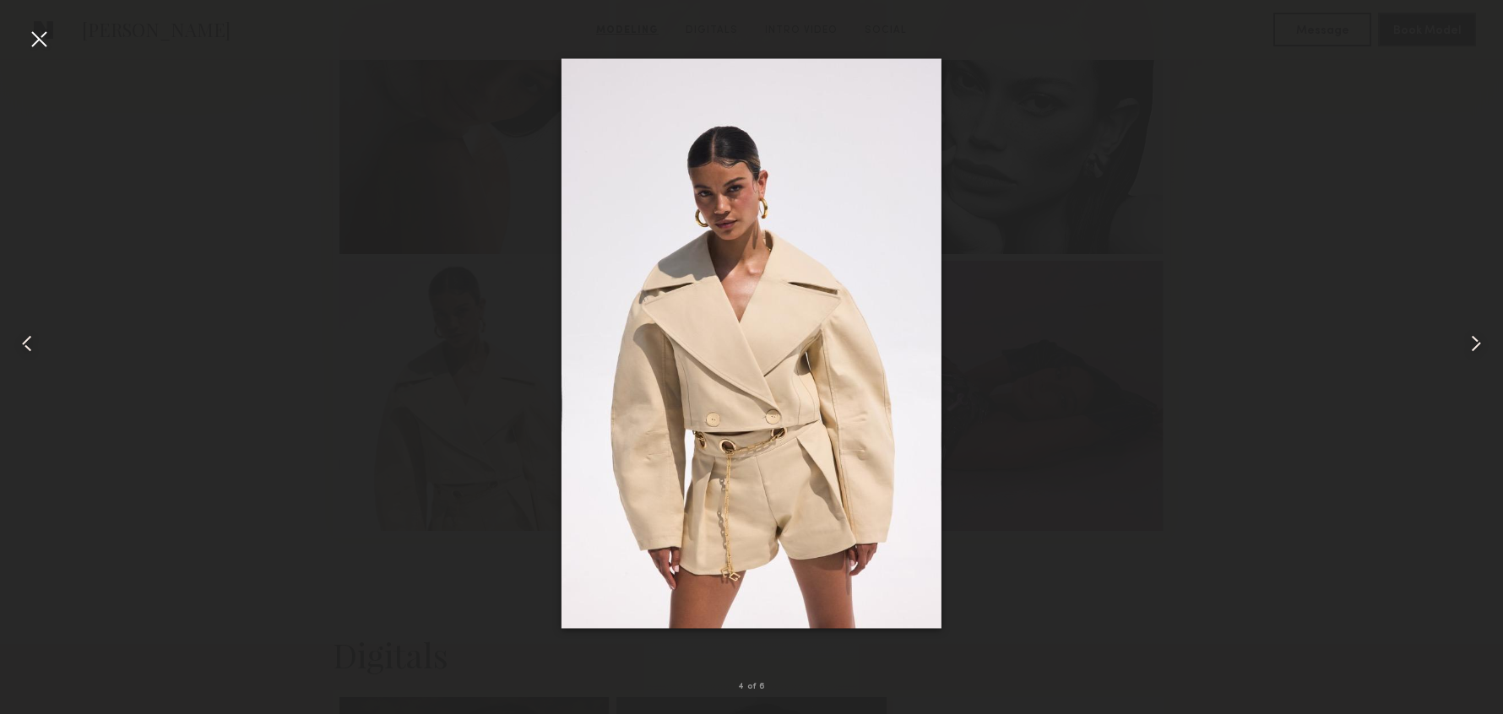
click at [1465, 345] on common-icon at bounding box center [1475, 343] width 27 height 27
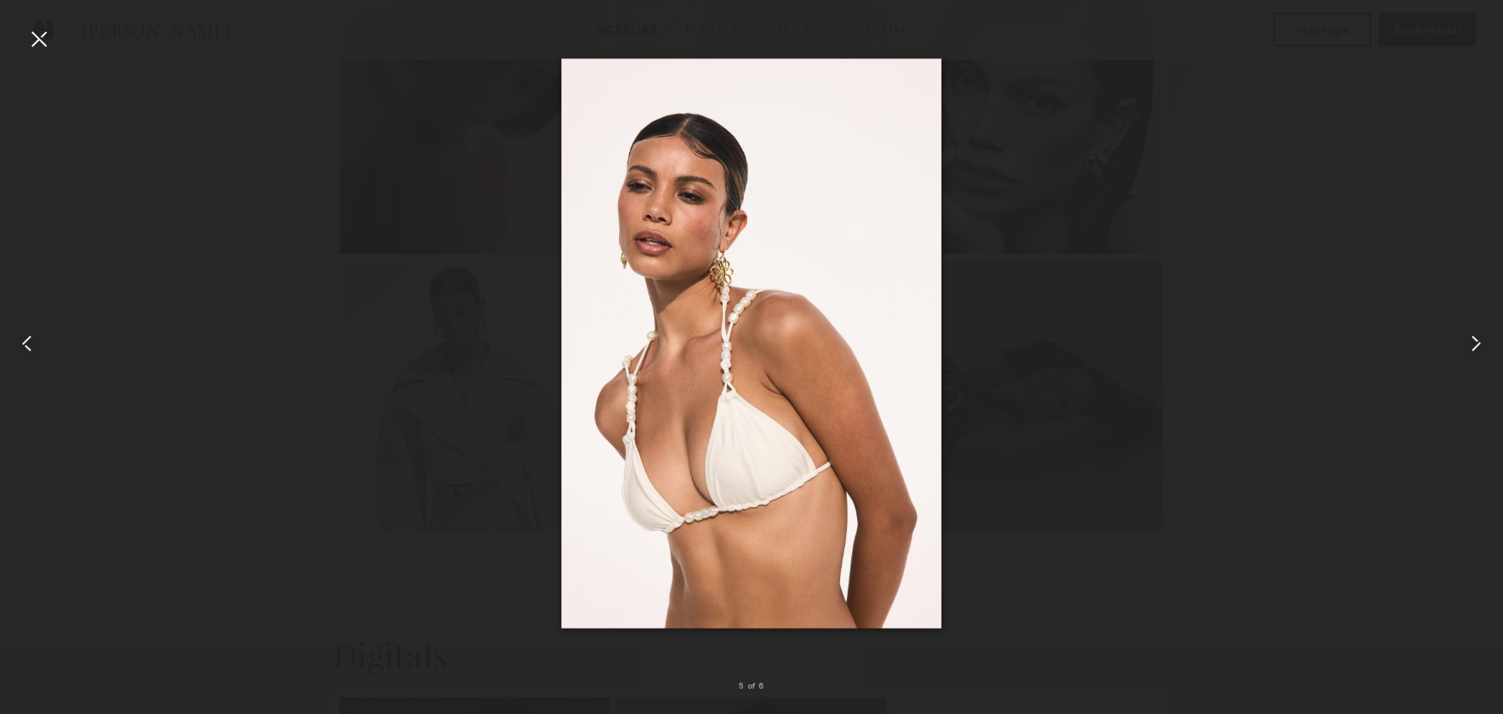
click at [1465, 345] on common-icon at bounding box center [1475, 343] width 27 height 27
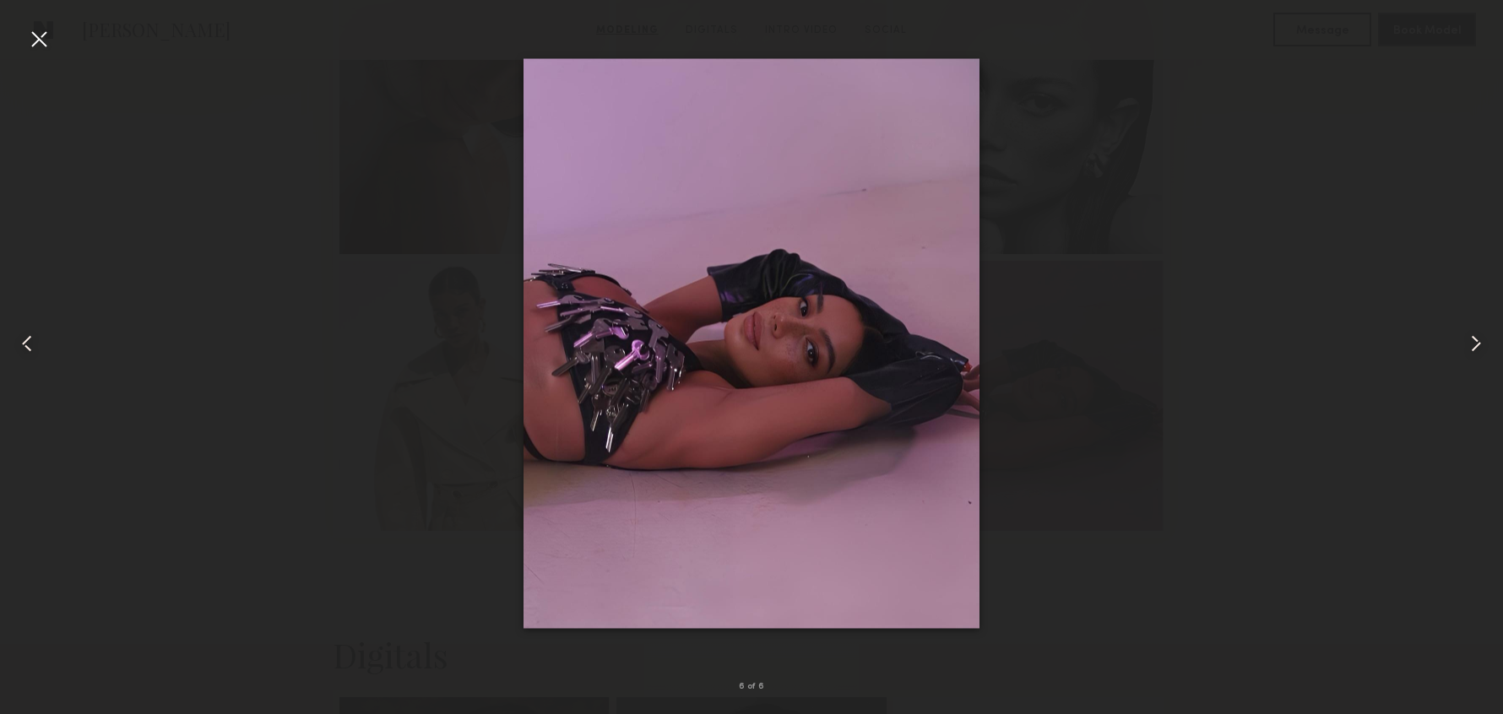
click at [1465, 345] on common-icon at bounding box center [1475, 343] width 27 height 27
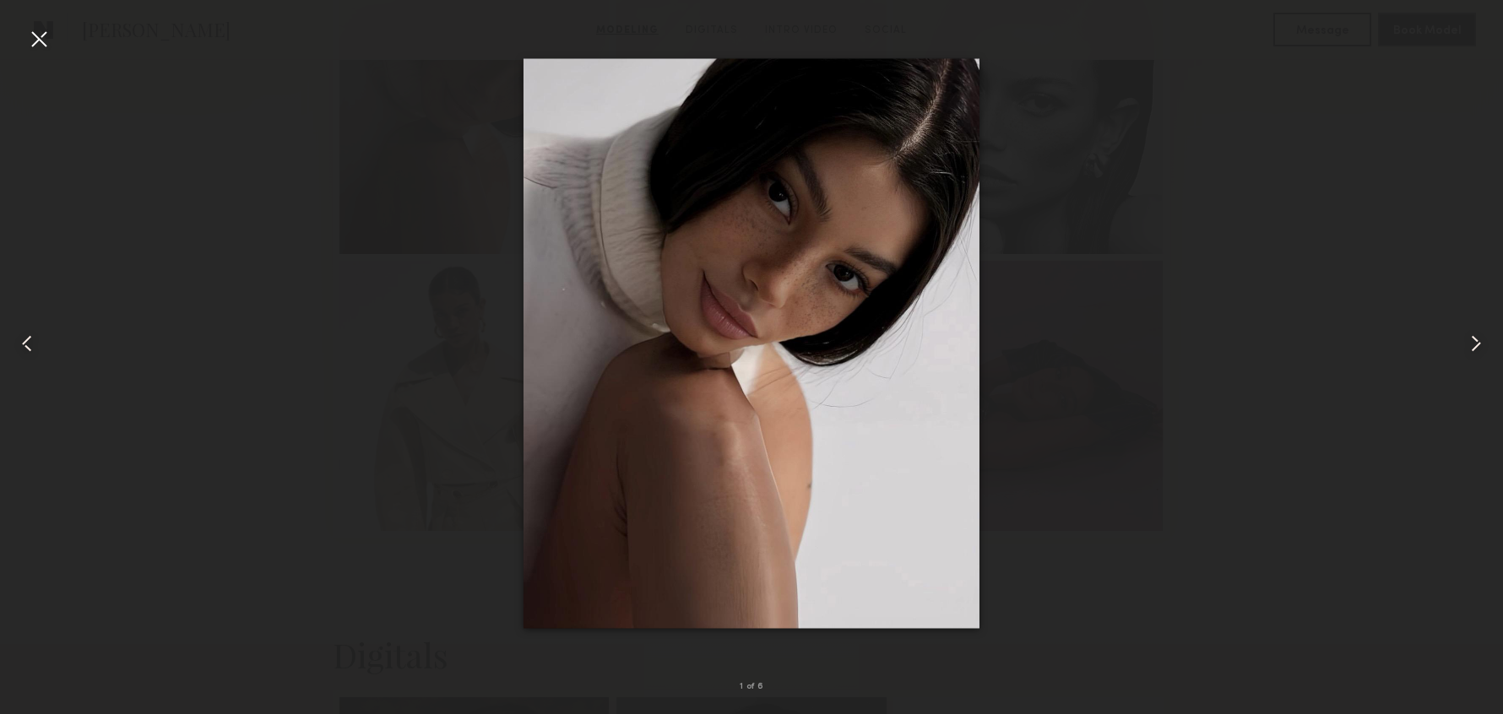
click at [1465, 345] on common-icon at bounding box center [1475, 343] width 27 height 27
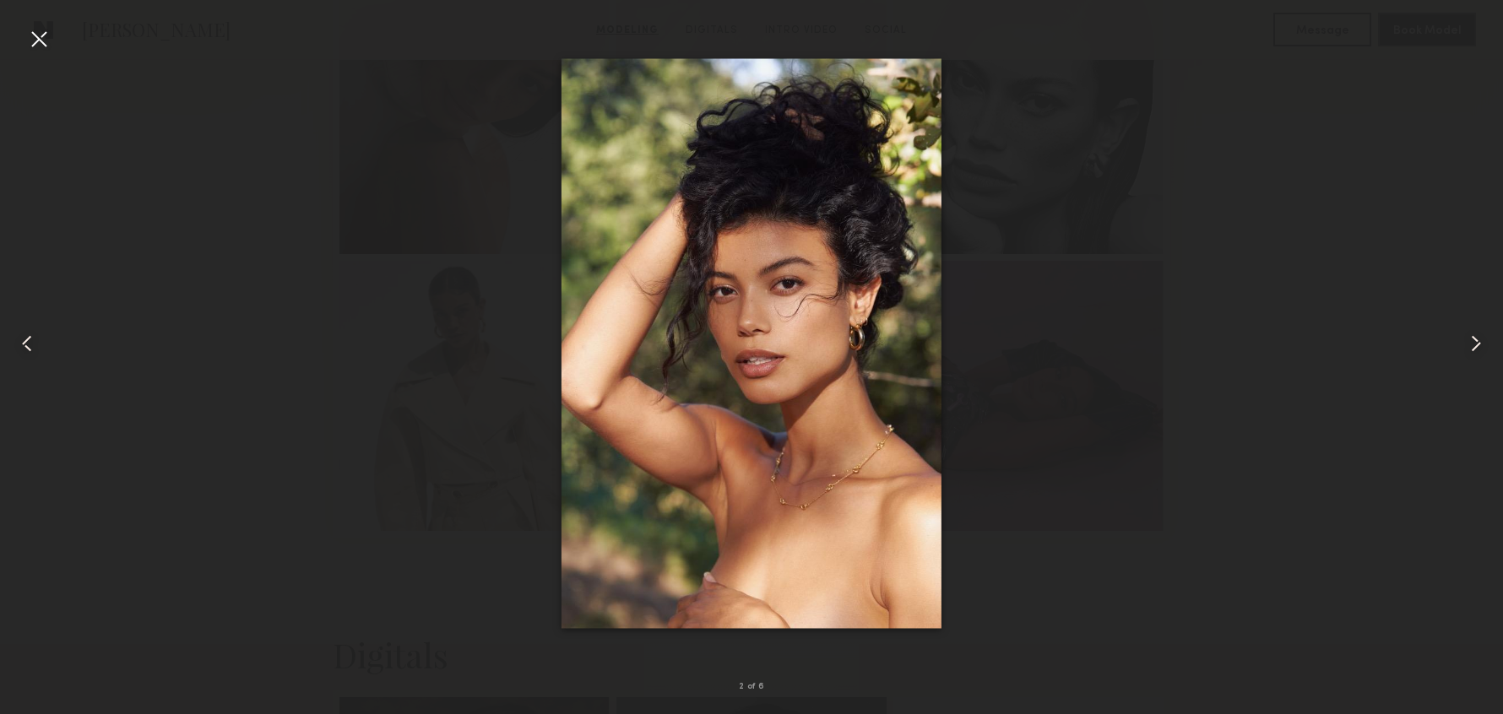
click at [1465, 345] on common-icon at bounding box center [1475, 343] width 27 height 27
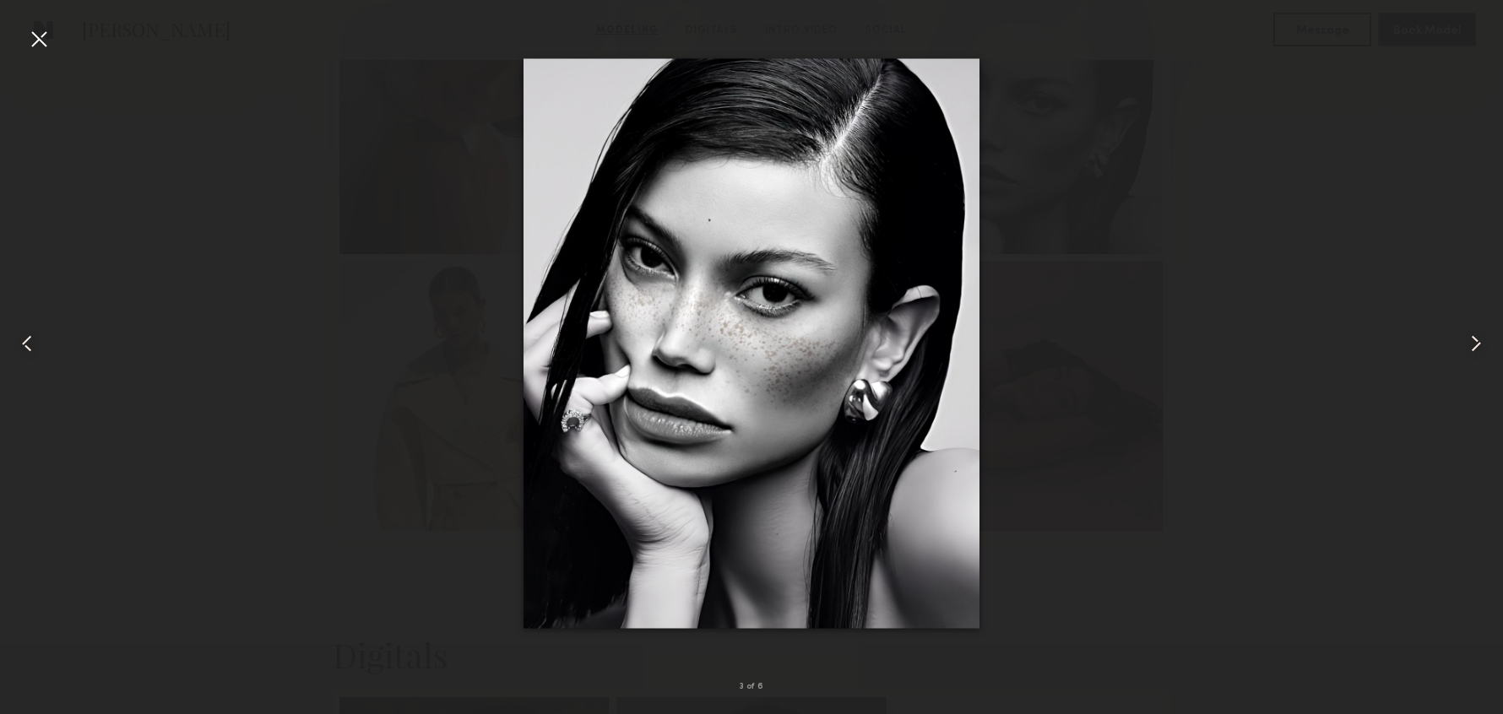
click at [1465, 345] on common-icon at bounding box center [1475, 343] width 27 height 27
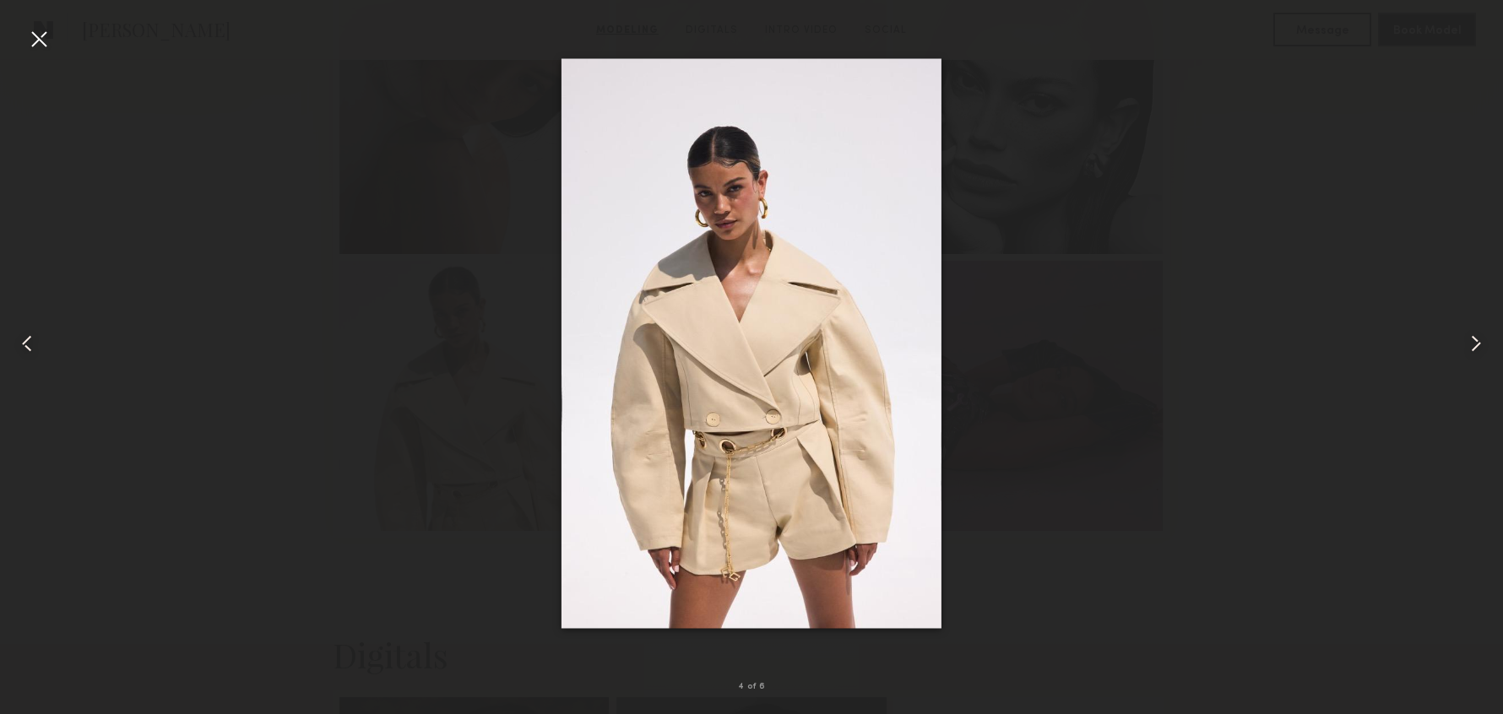
click at [1465, 345] on common-icon at bounding box center [1475, 343] width 27 height 27
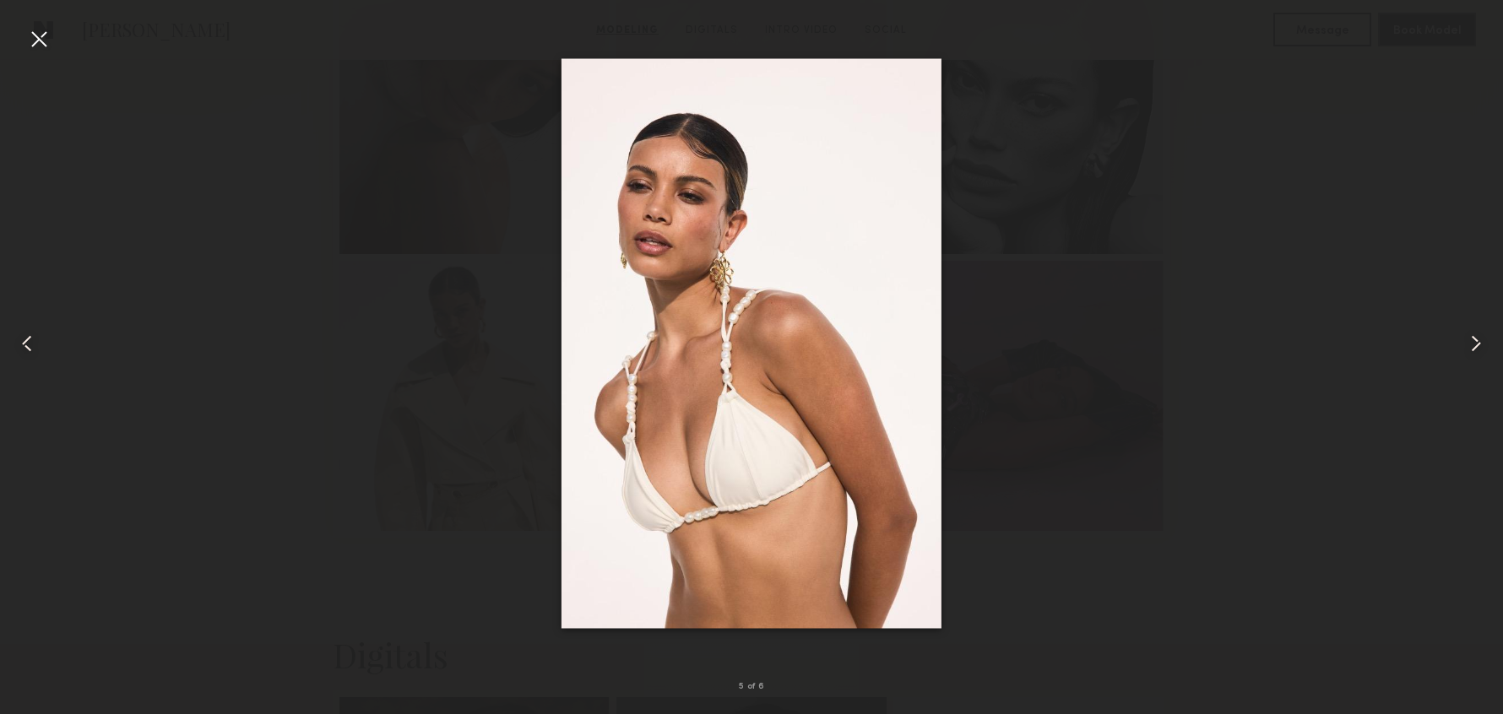
click at [1465, 345] on common-icon at bounding box center [1475, 343] width 27 height 27
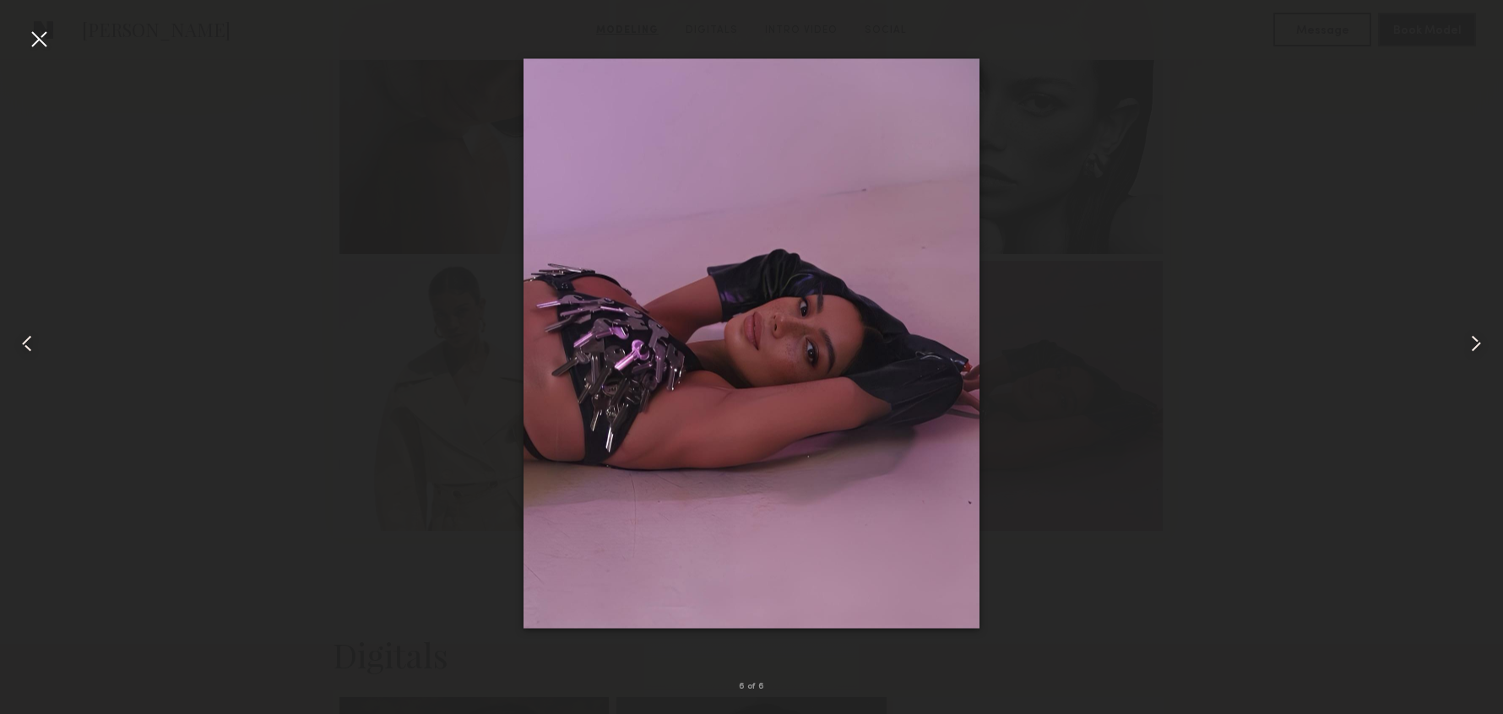
click at [1465, 345] on common-icon at bounding box center [1475, 343] width 27 height 27
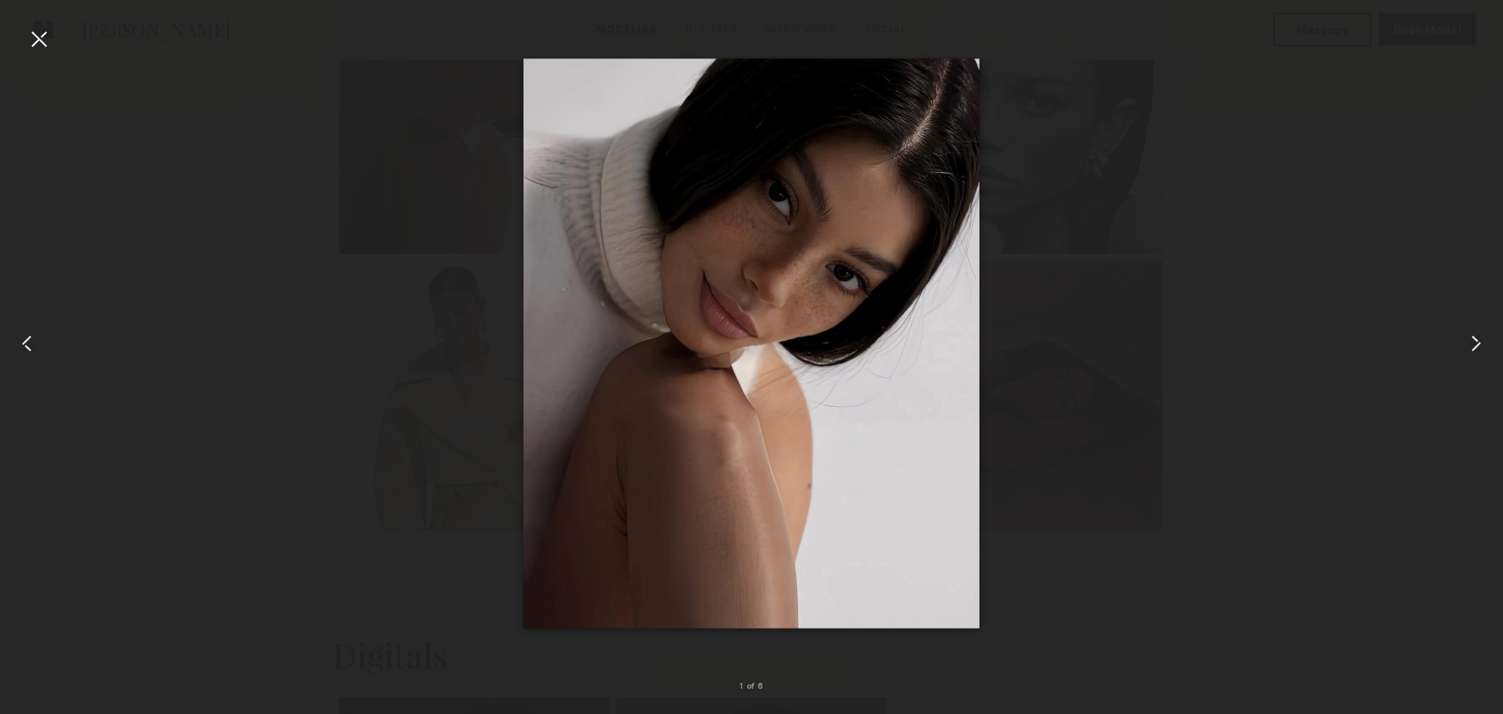
click at [1316, 117] on div at bounding box center [751, 343] width 1503 height 633
click at [36, 36] on div at bounding box center [38, 38] width 27 height 27
